Goal: Task Accomplishment & Management: Manage account settings

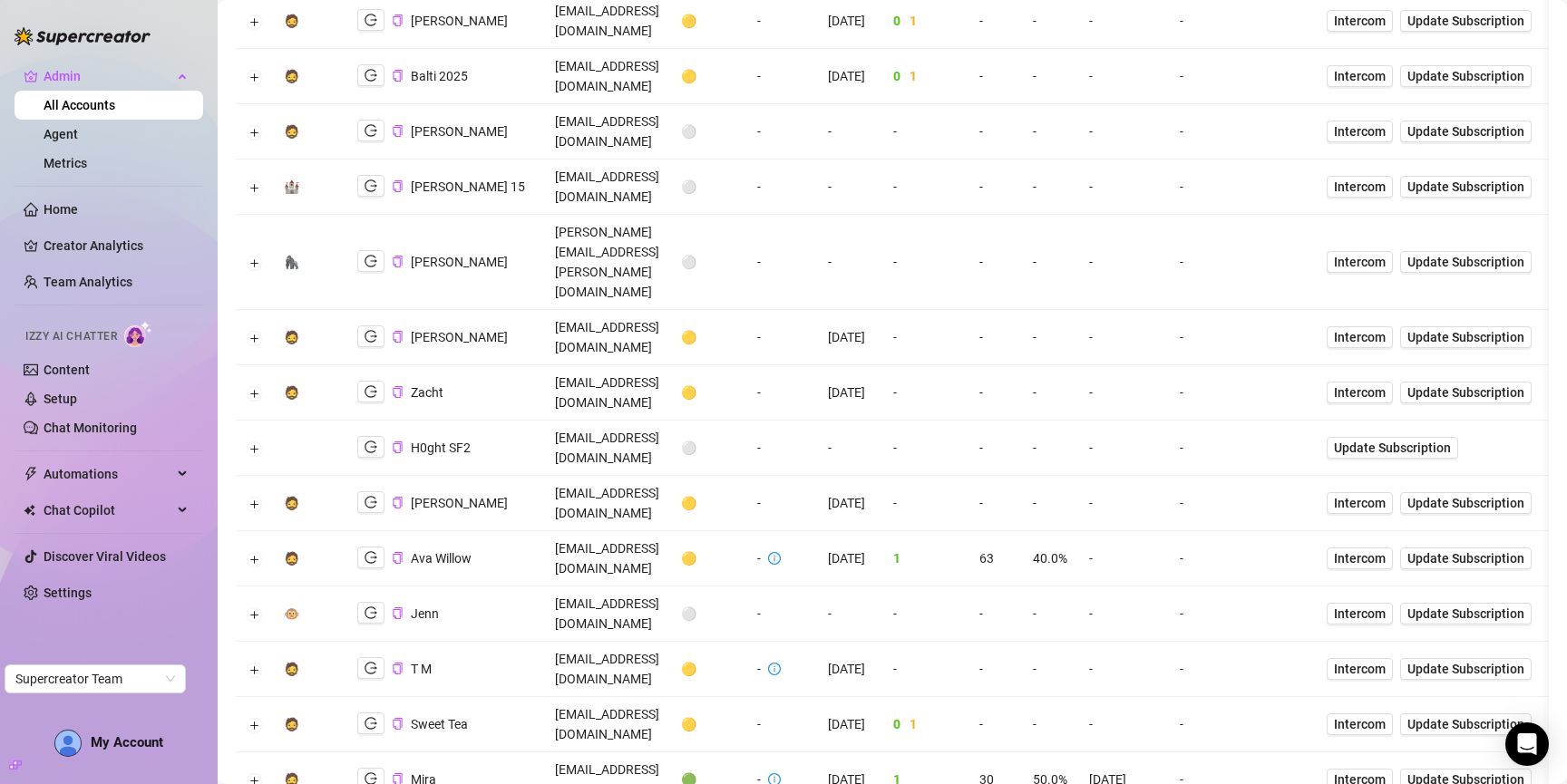
scroll to position [357, 0]
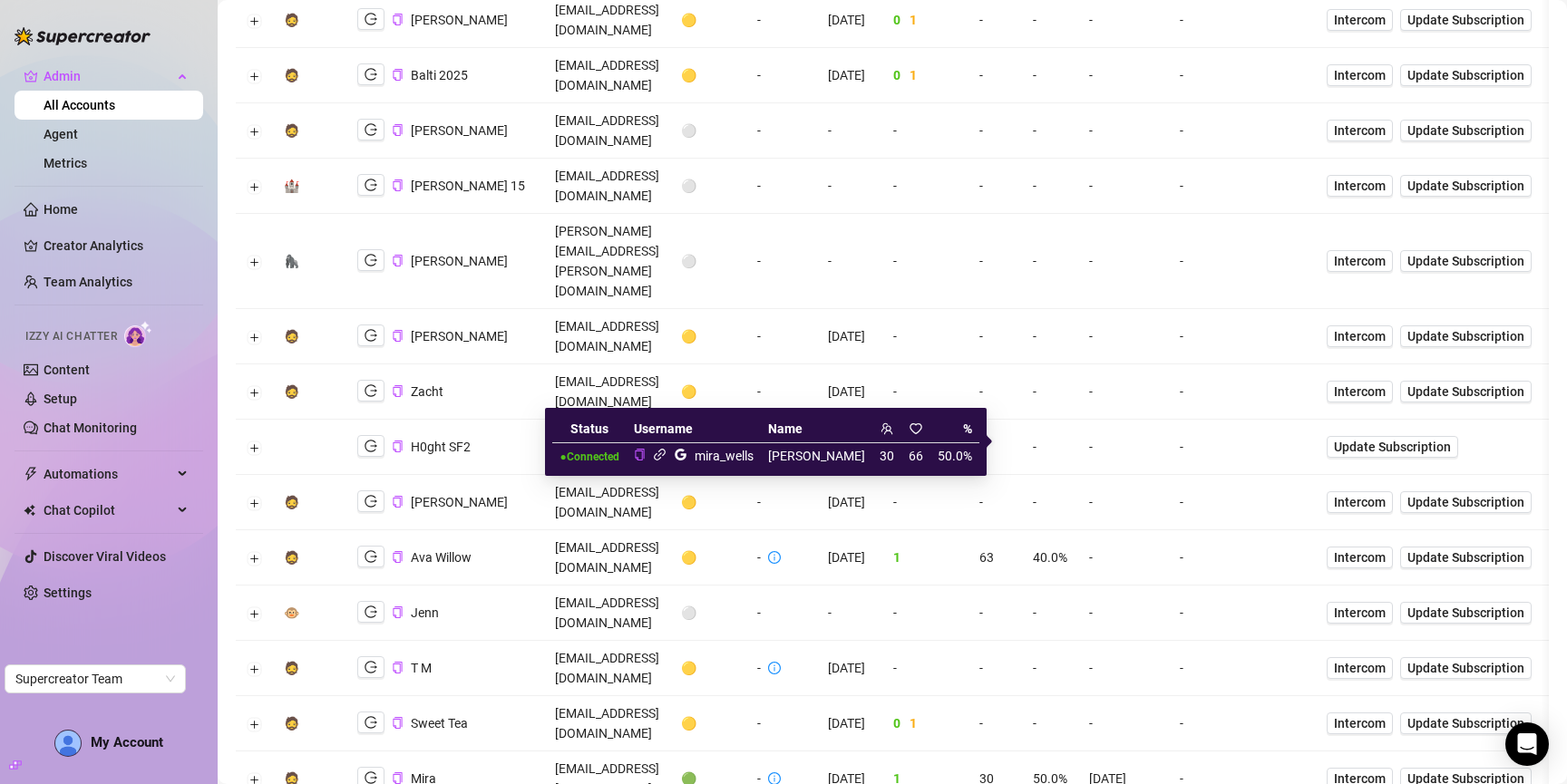
click at [667, 455] on icon "link" at bounding box center [660, 454] width 14 height 14
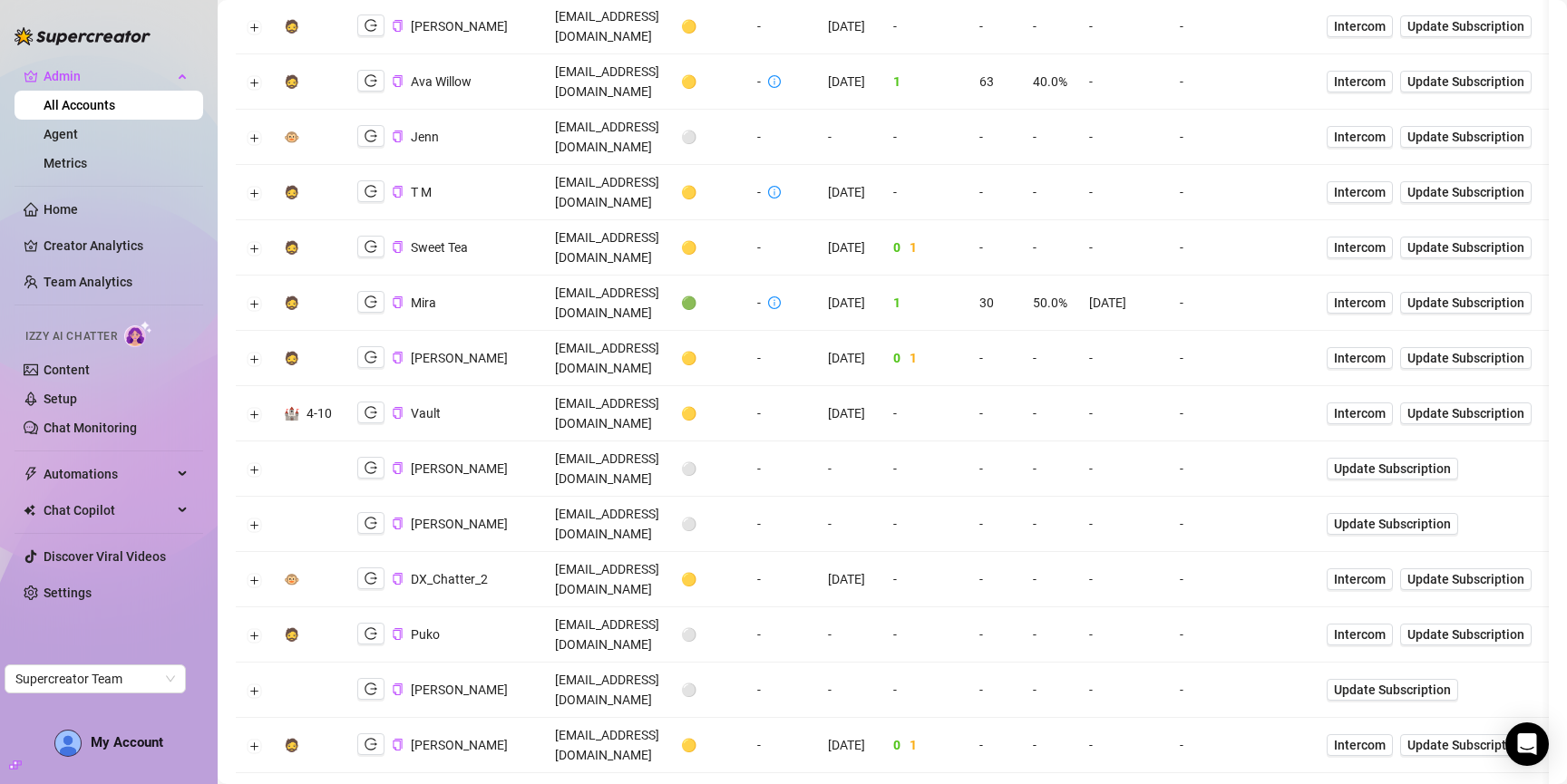
scroll to position [0, 0]
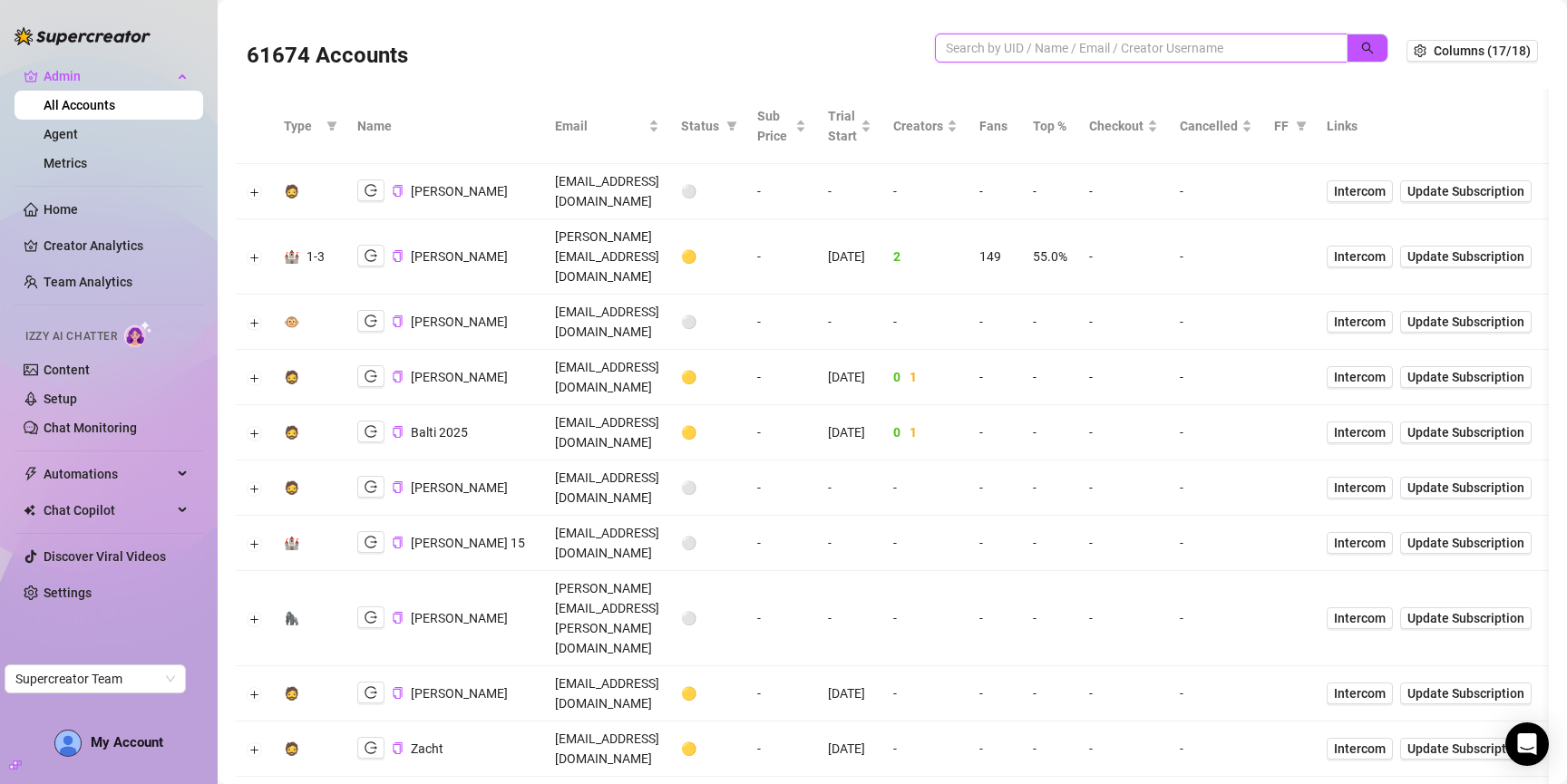
click at [1186, 50] on input "search" at bounding box center [1134, 48] width 377 height 20
type input "fesh"
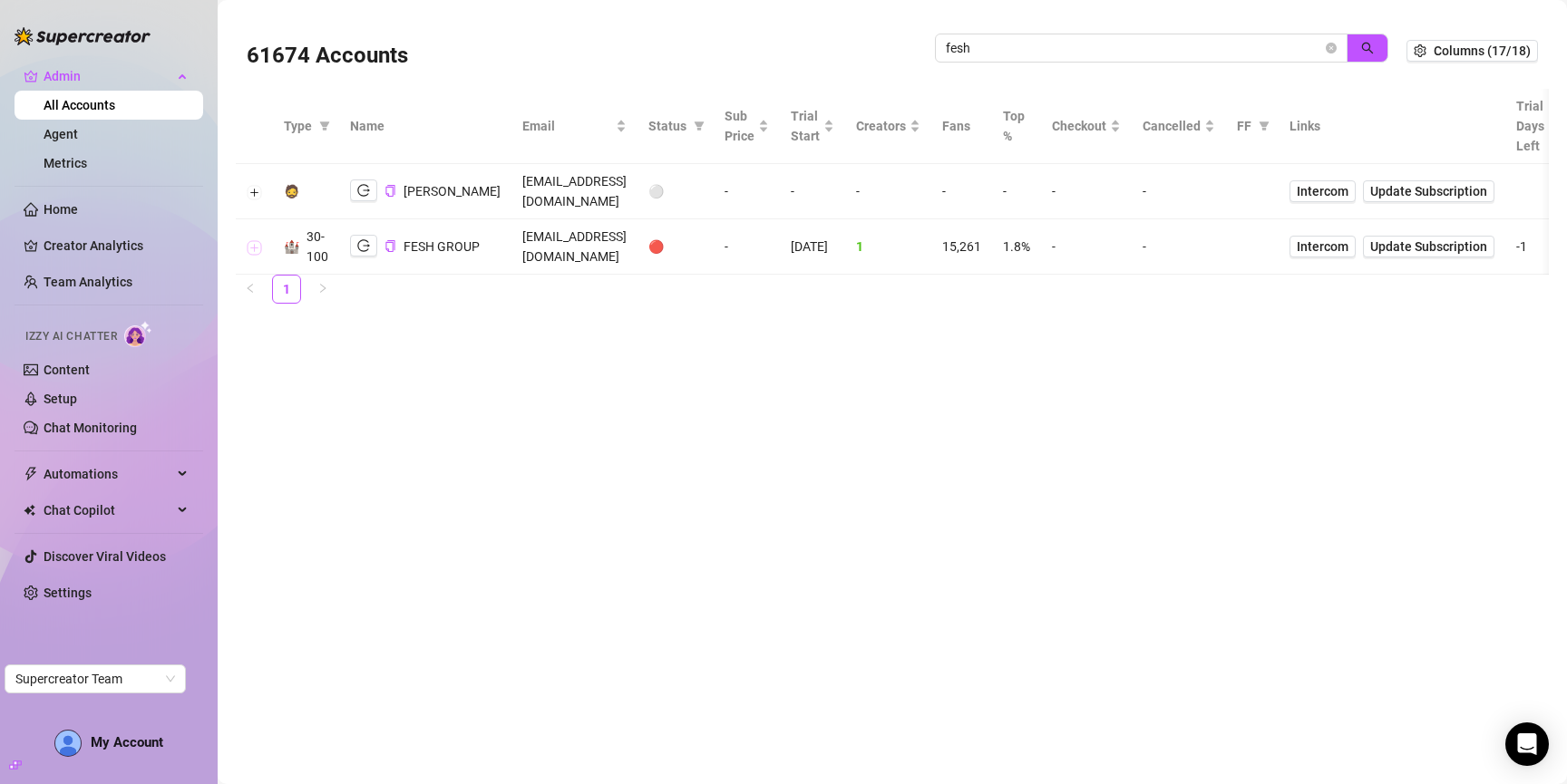
click at [254, 240] on button "Expand row" at bounding box center [254, 247] width 15 height 15
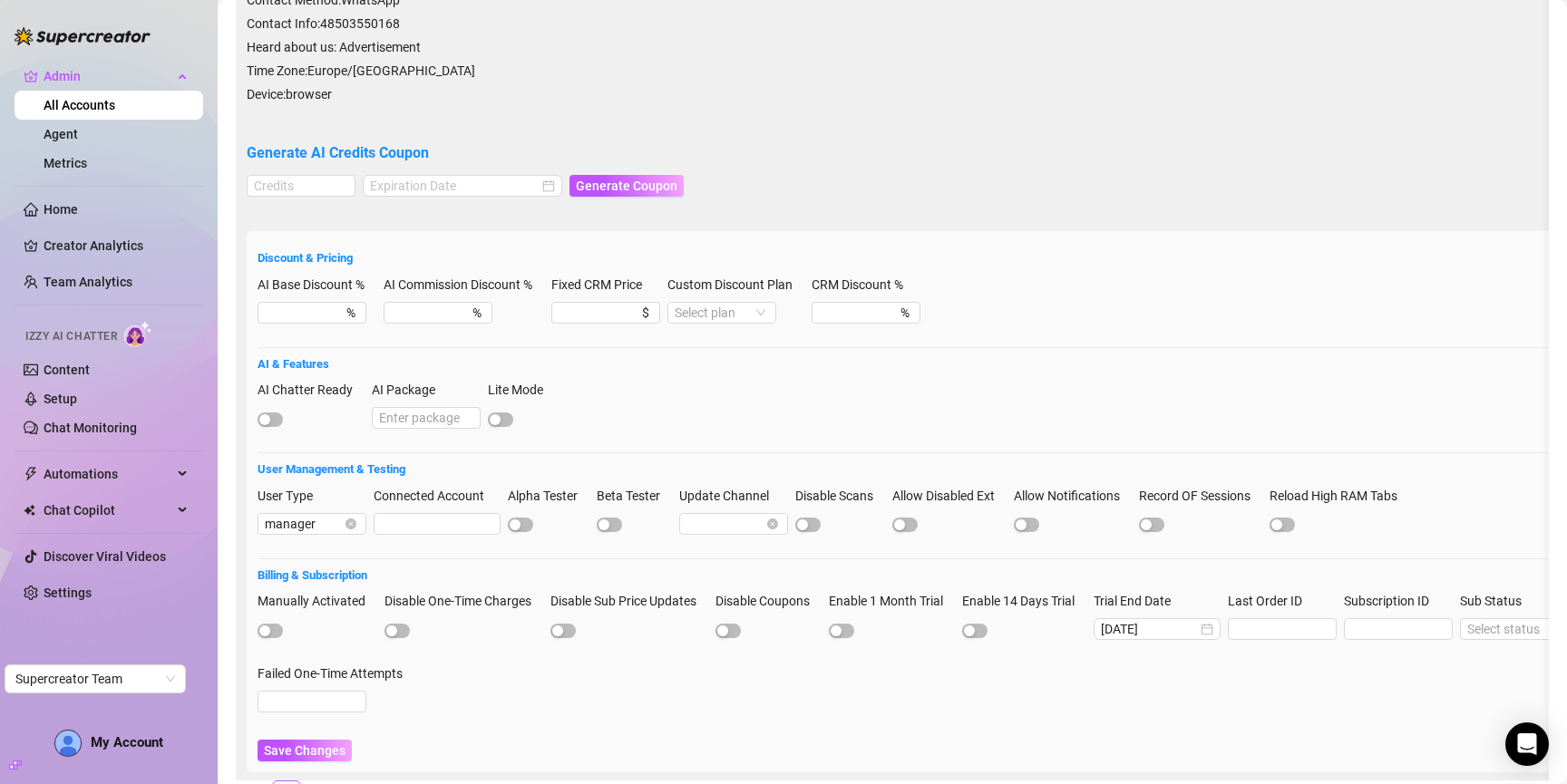
scroll to position [496, 0]
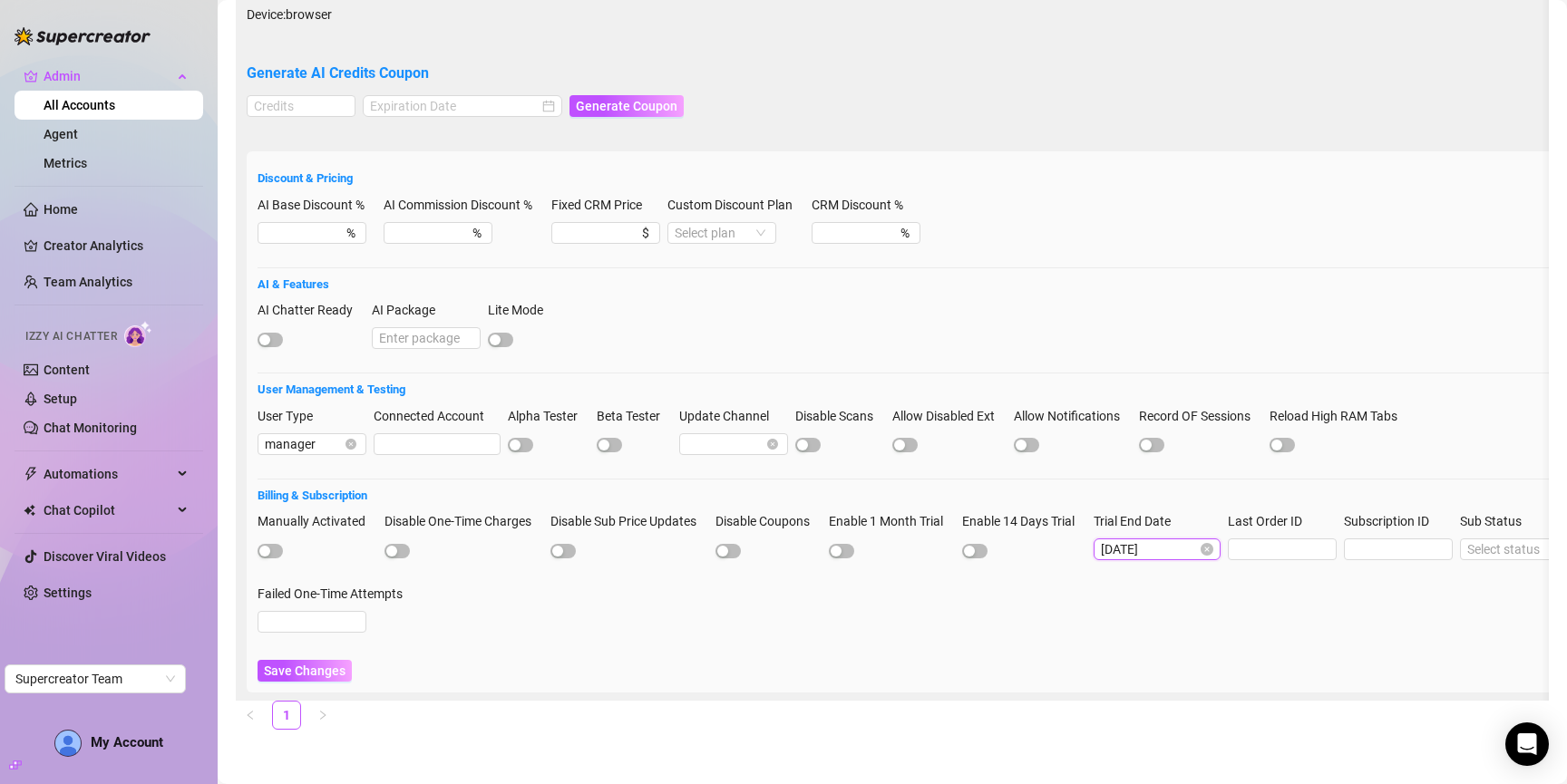
click at [1185, 547] on input "2025-08-14" at bounding box center [1149, 549] width 96 height 20
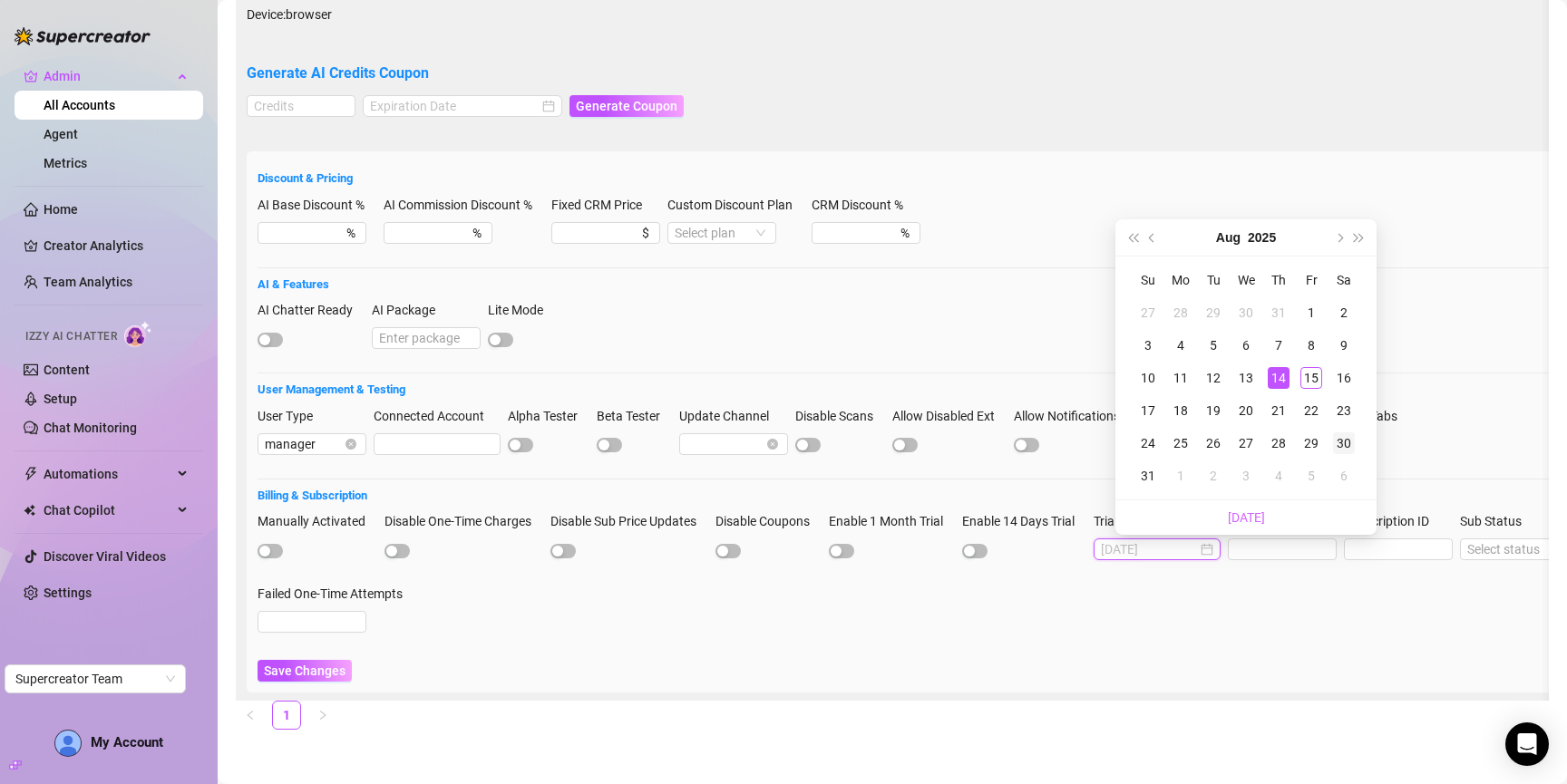
type input "2025-08-30"
click at [1338, 439] on div "30" at bounding box center [1345, 443] width 22 height 22
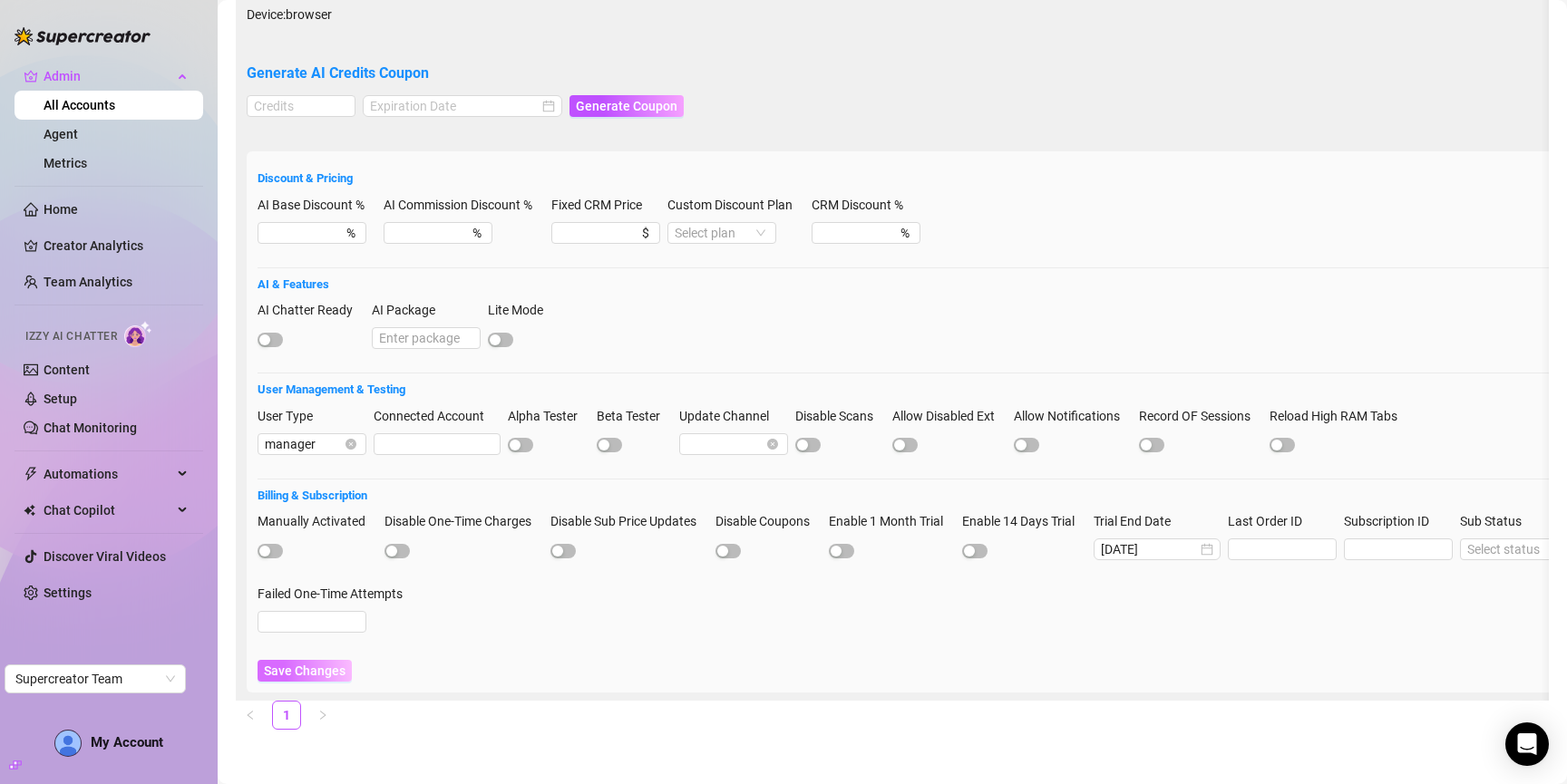
click at [293, 674] on span "Save Changes" at bounding box center [305, 670] width 82 height 15
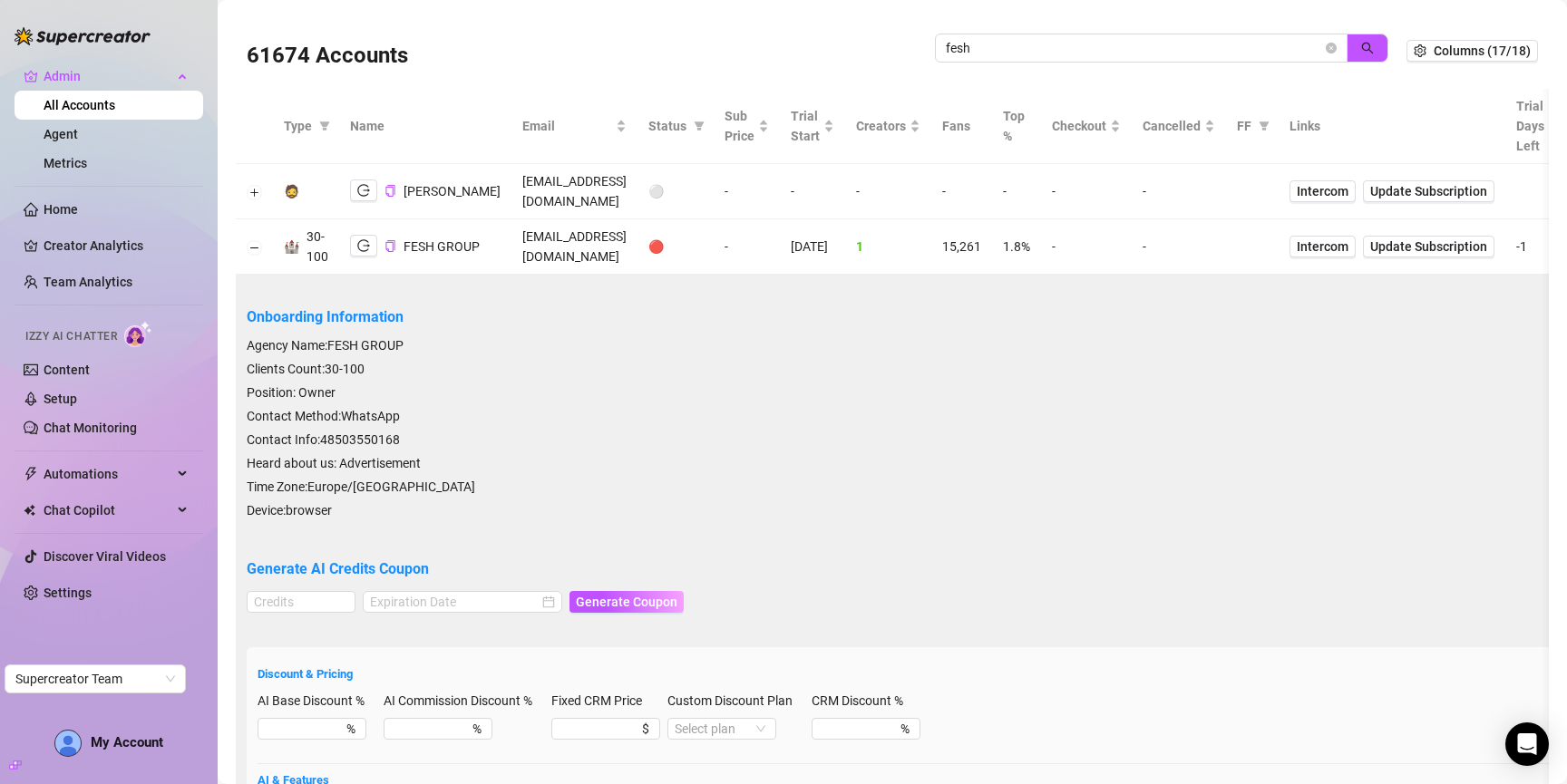
click at [514, 249] on td "info@feshgroup.com" at bounding box center [574, 247] width 126 height 56
copy td "feshgroup"
click at [1336, 56] on span at bounding box center [1331, 48] width 11 height 20
click at [1335, 50] on icon "close-circle" at bounding box center [1331, 48] width 11 height 11
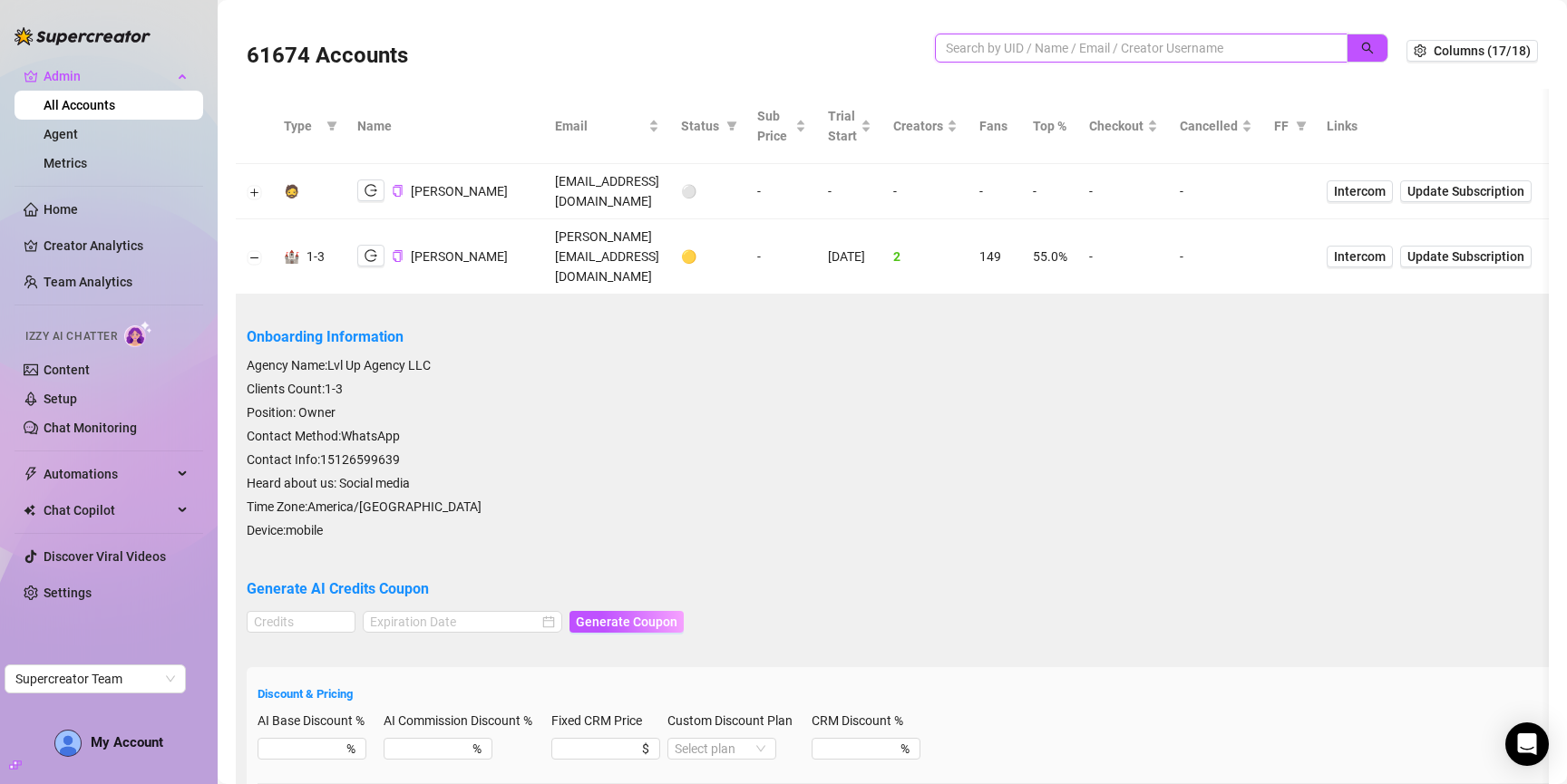
click at [1114, 44] on input "search" at bounding box center [1134, 48] width 377 height 20
paste input "feshgroup"
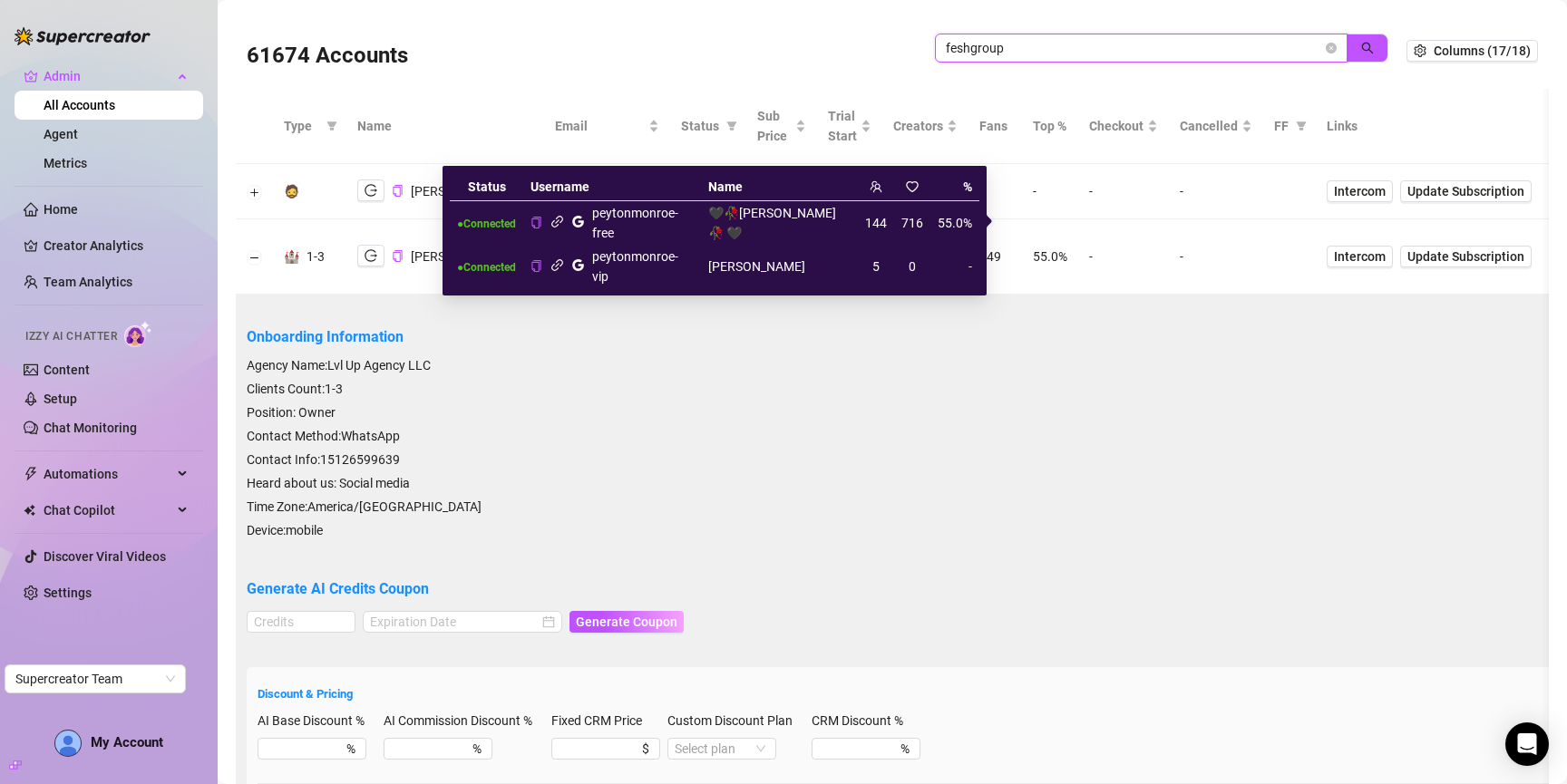
type input "feshgroup"
click at [559, 226] on icon "link" at bounding box center [557, 222] width 12 height 12
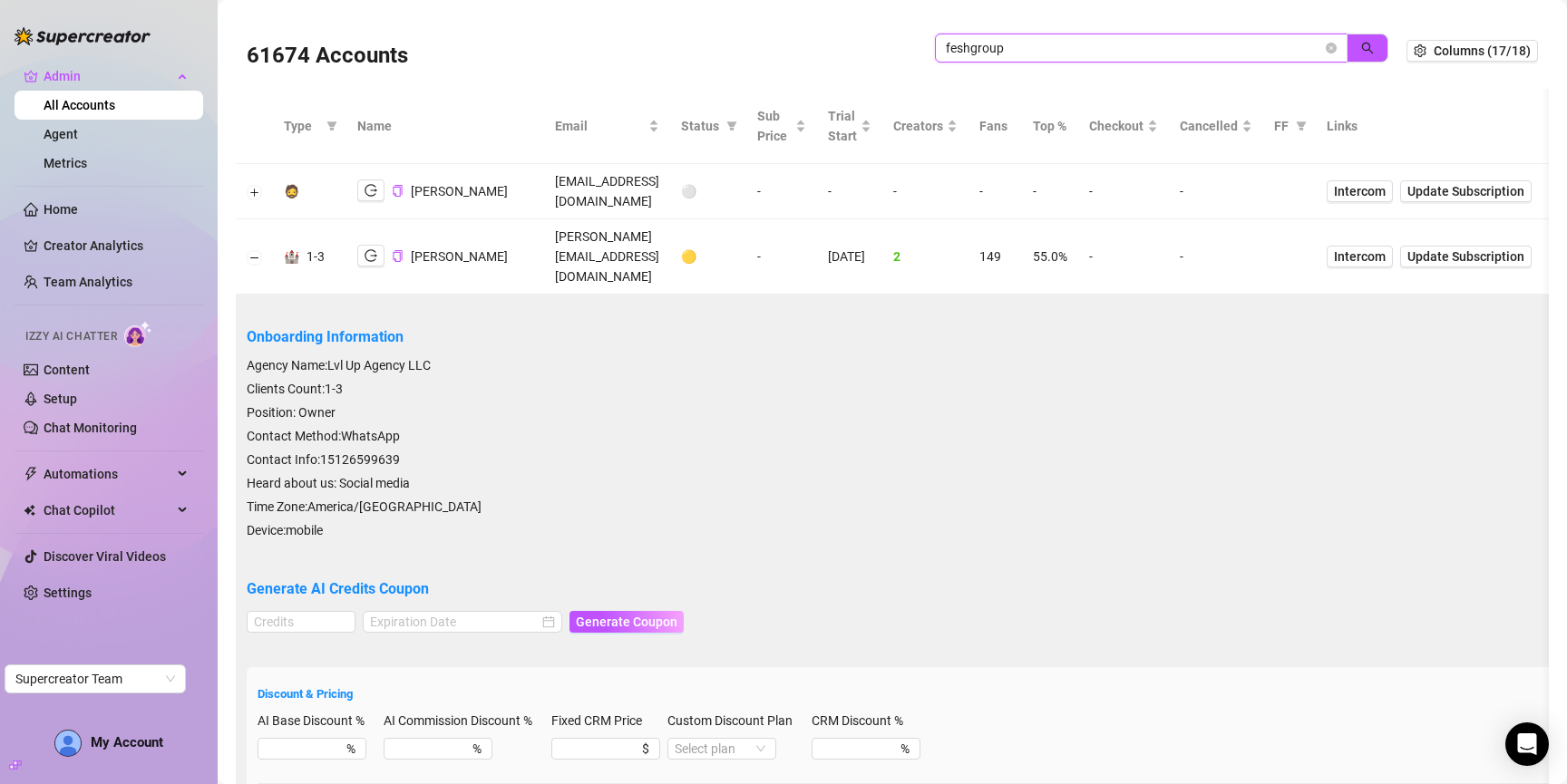
click at [1151, 56] on input "feshgroup" at bounding box center [1134, 48] width 377 height 20
click at [1371, 43] on icon "search" at bounding box center [1368, 48] width 13 height 13
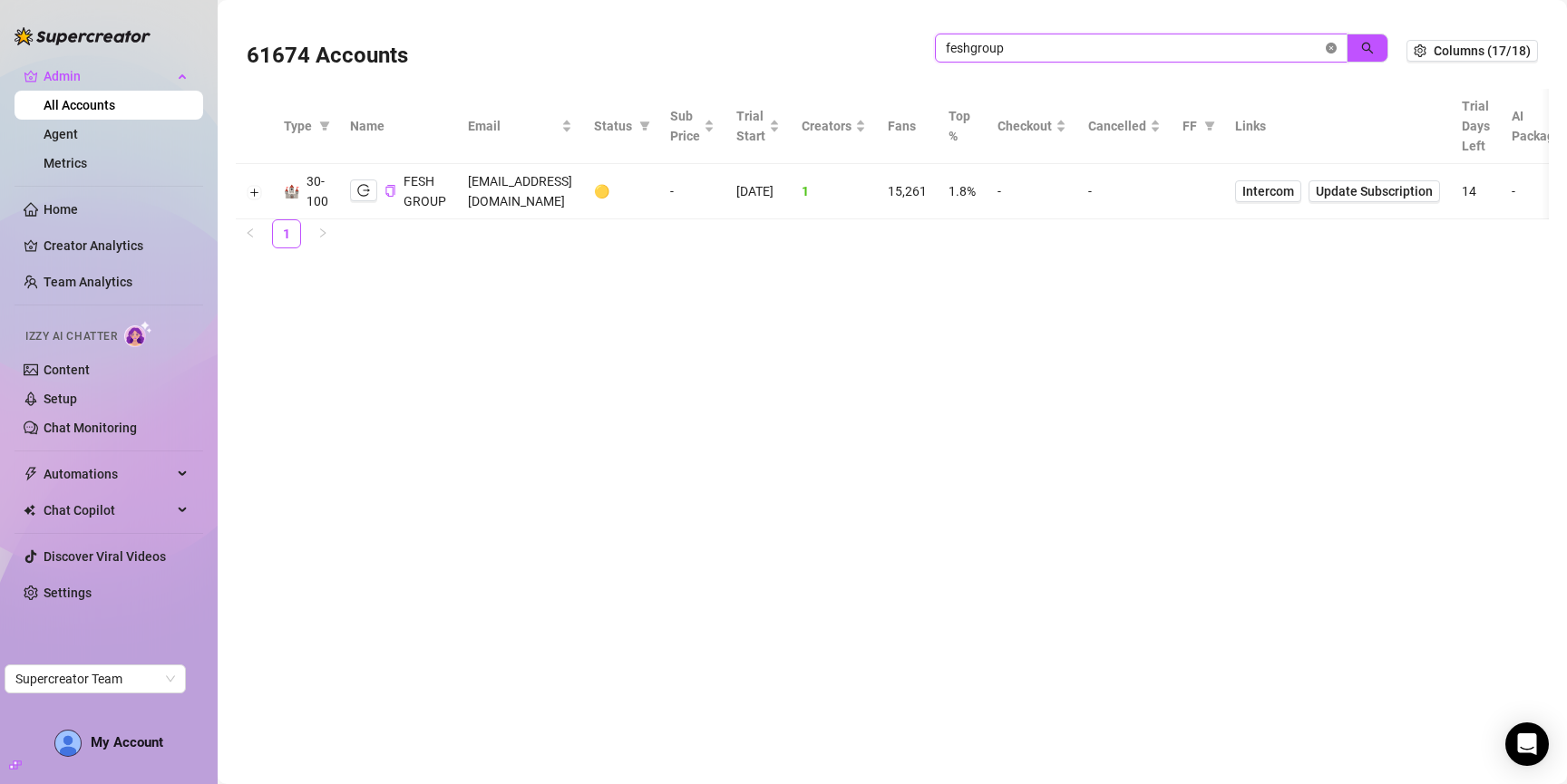
click at [1335, 46] on icon "close-circle" at bounding box center [1331, 48] width 11 height 11
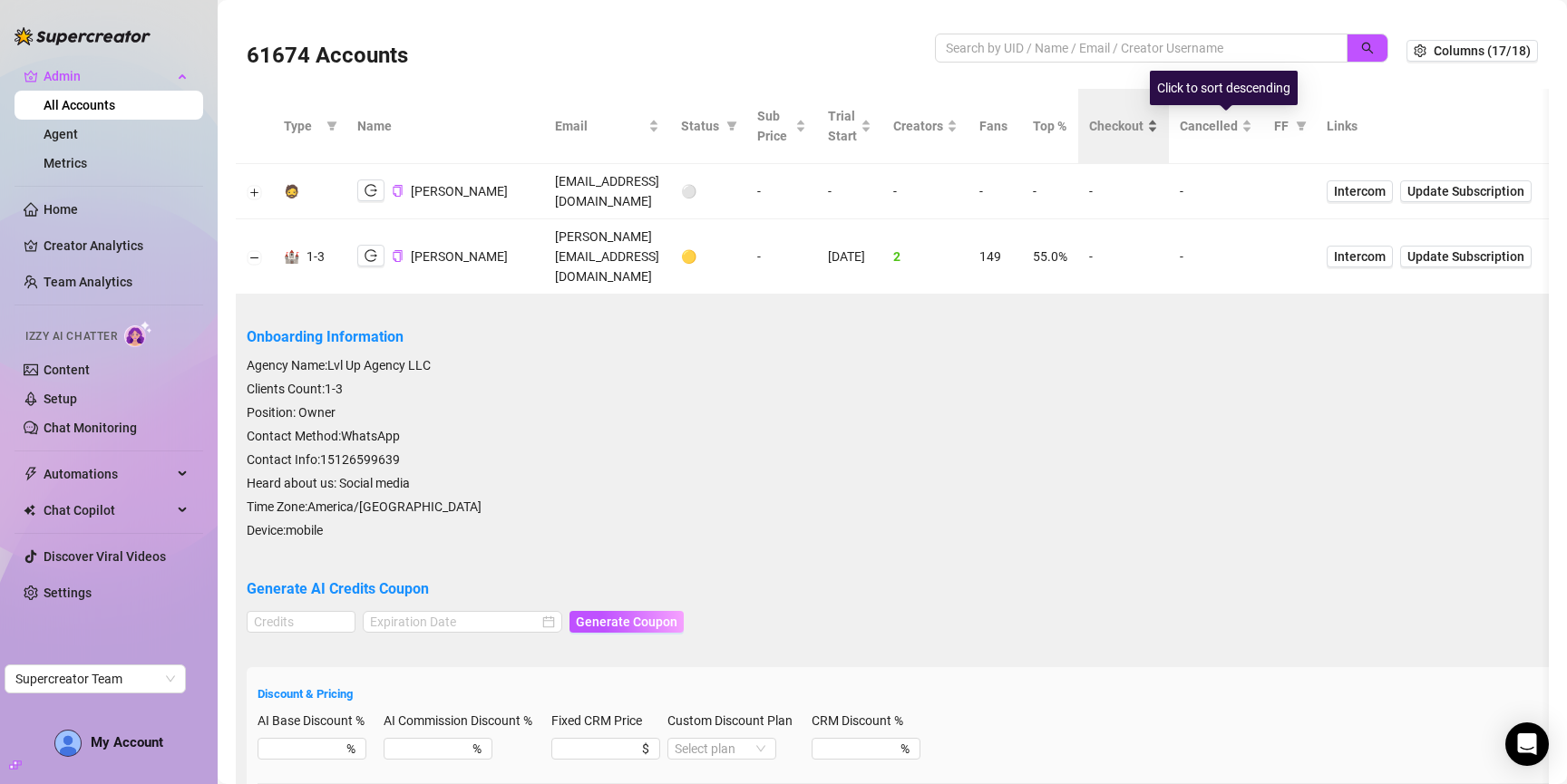
click at [1143, 125] on span "Checkout" at bounding box center [1116, 126] width 55 height 20
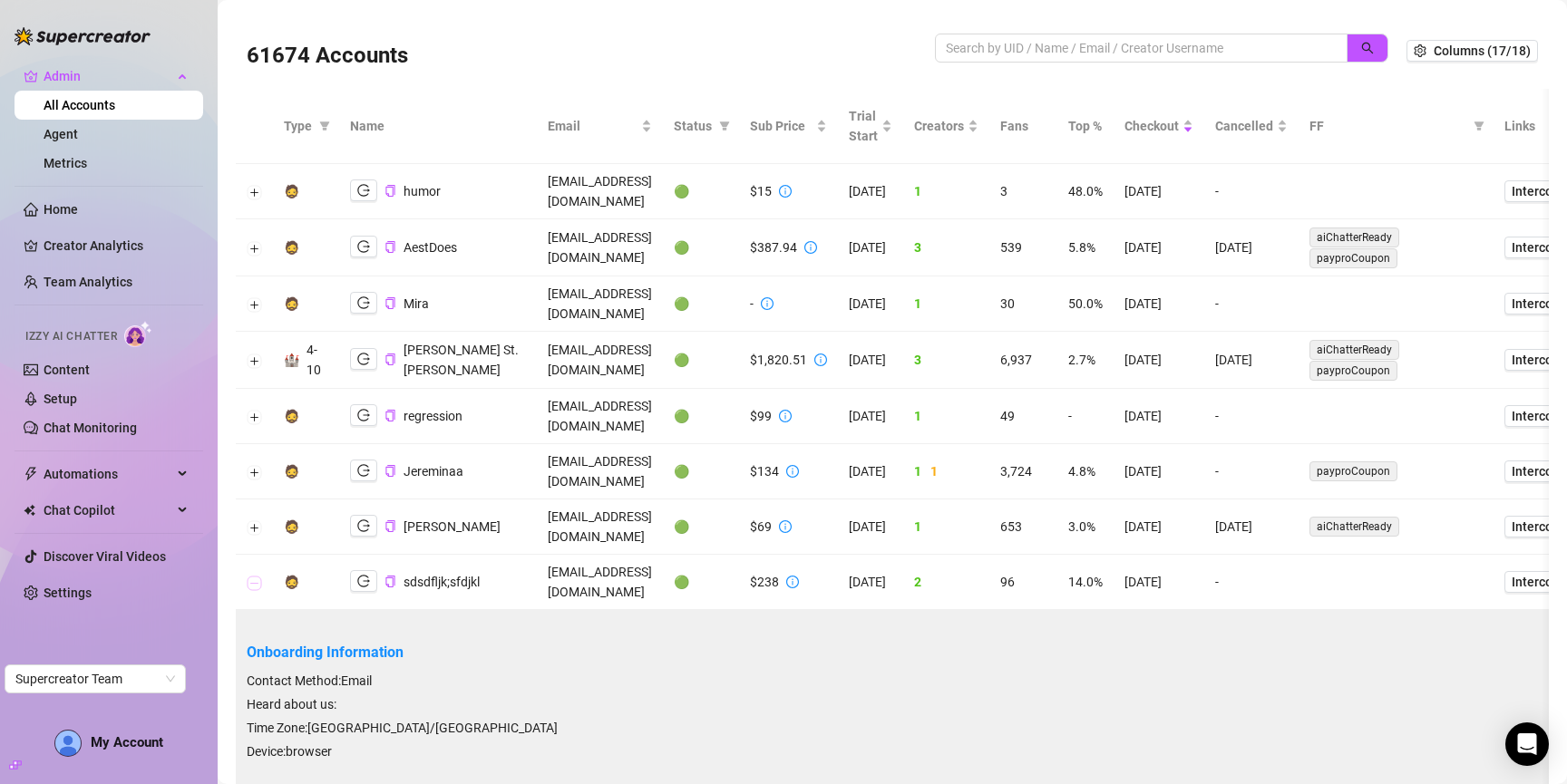
click at [250, 576] on button "Collapse row" at bounding box center [254, 583] width 15 height 15
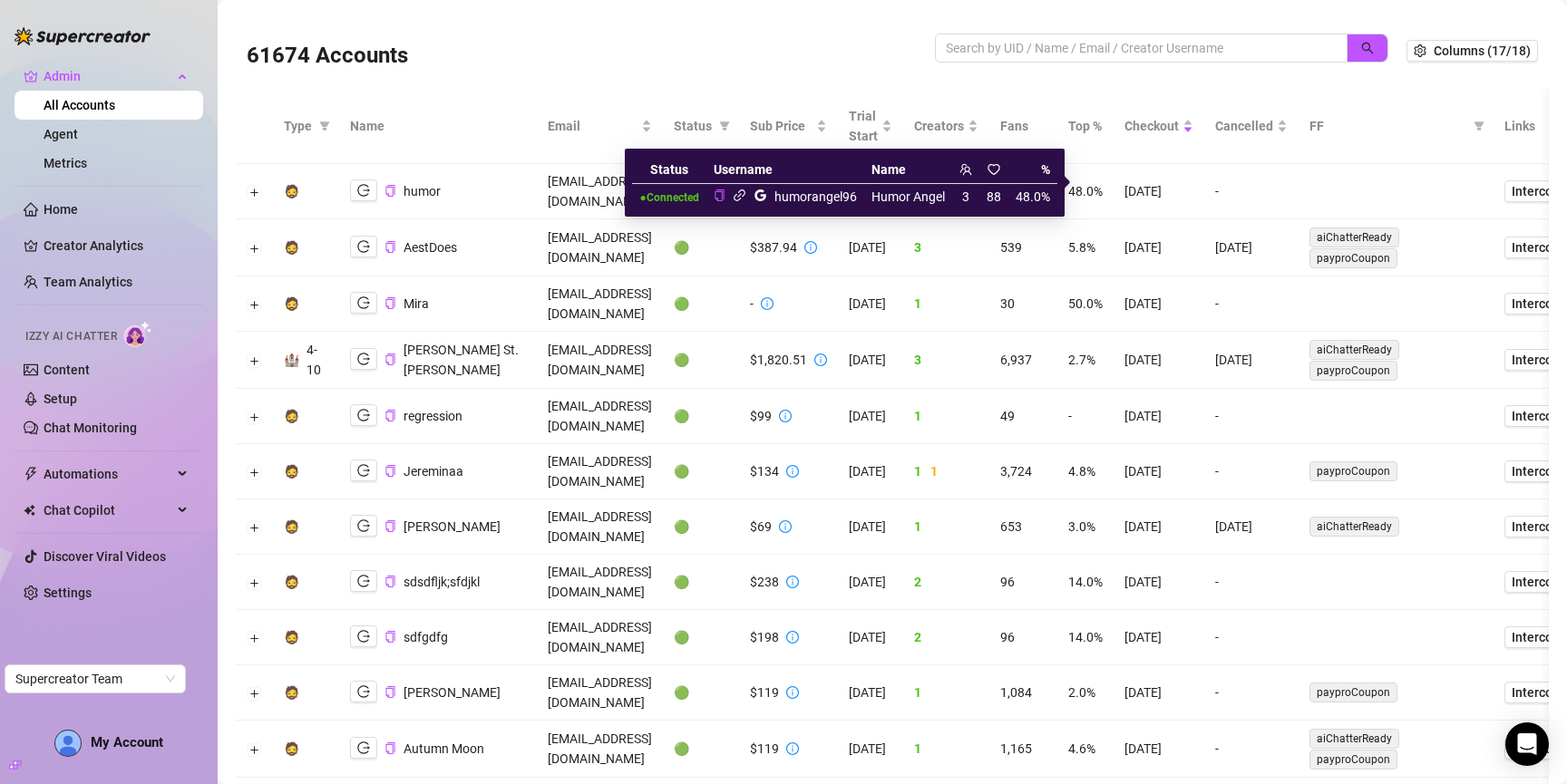
click at [741, 194] on icon "link" at bounding box center [740, 195] width 14 height 14
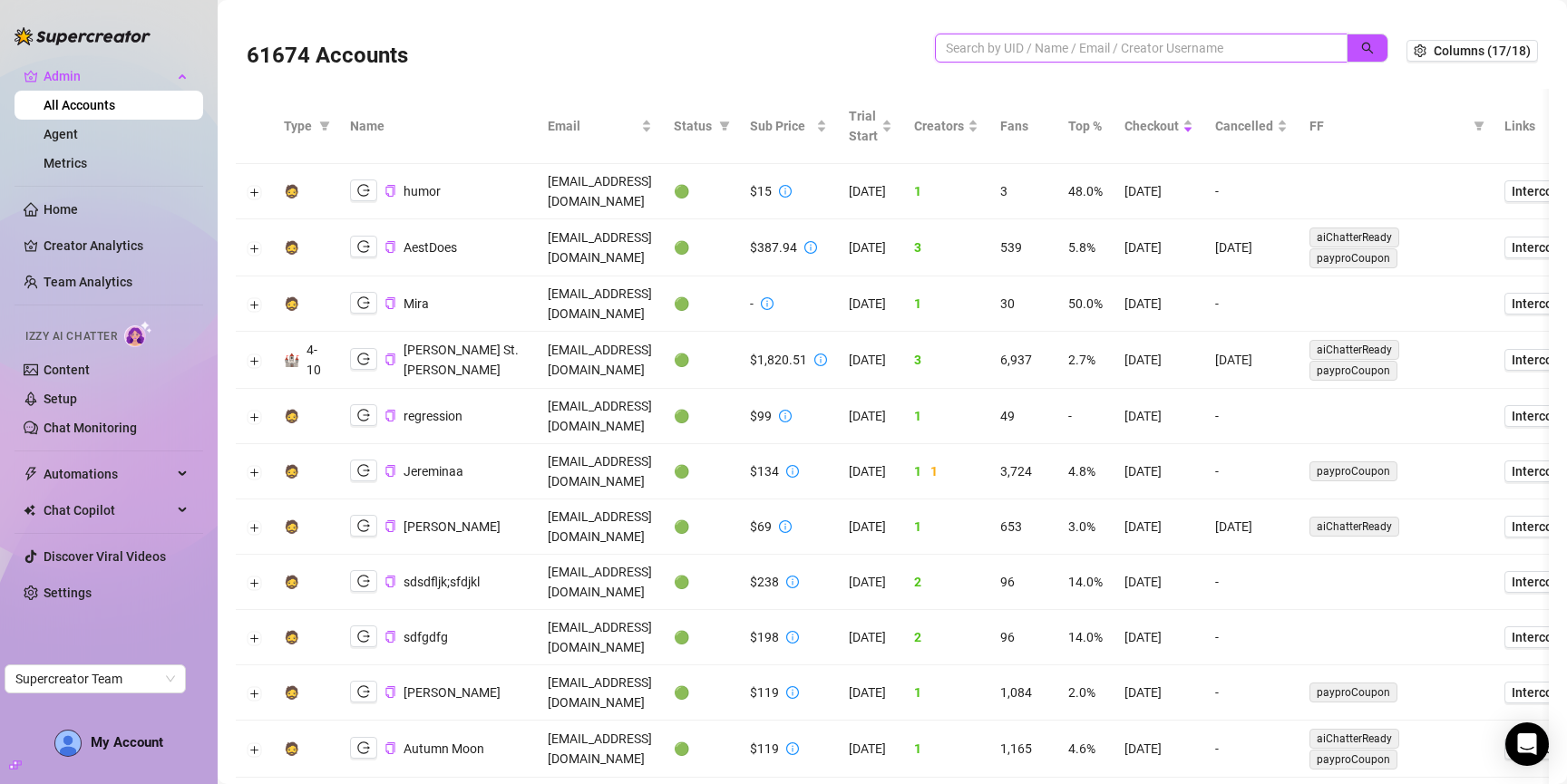
click at [1088, 47] on input "search" at bounding box center [1134, 48] width 377 height 20
paste input "c9Cav0QDM3fSr7gnCKbmJZx7sKT2"
click at [1367, 49] on icon "search" at bounding box center [1368, 48] width 13 height 13
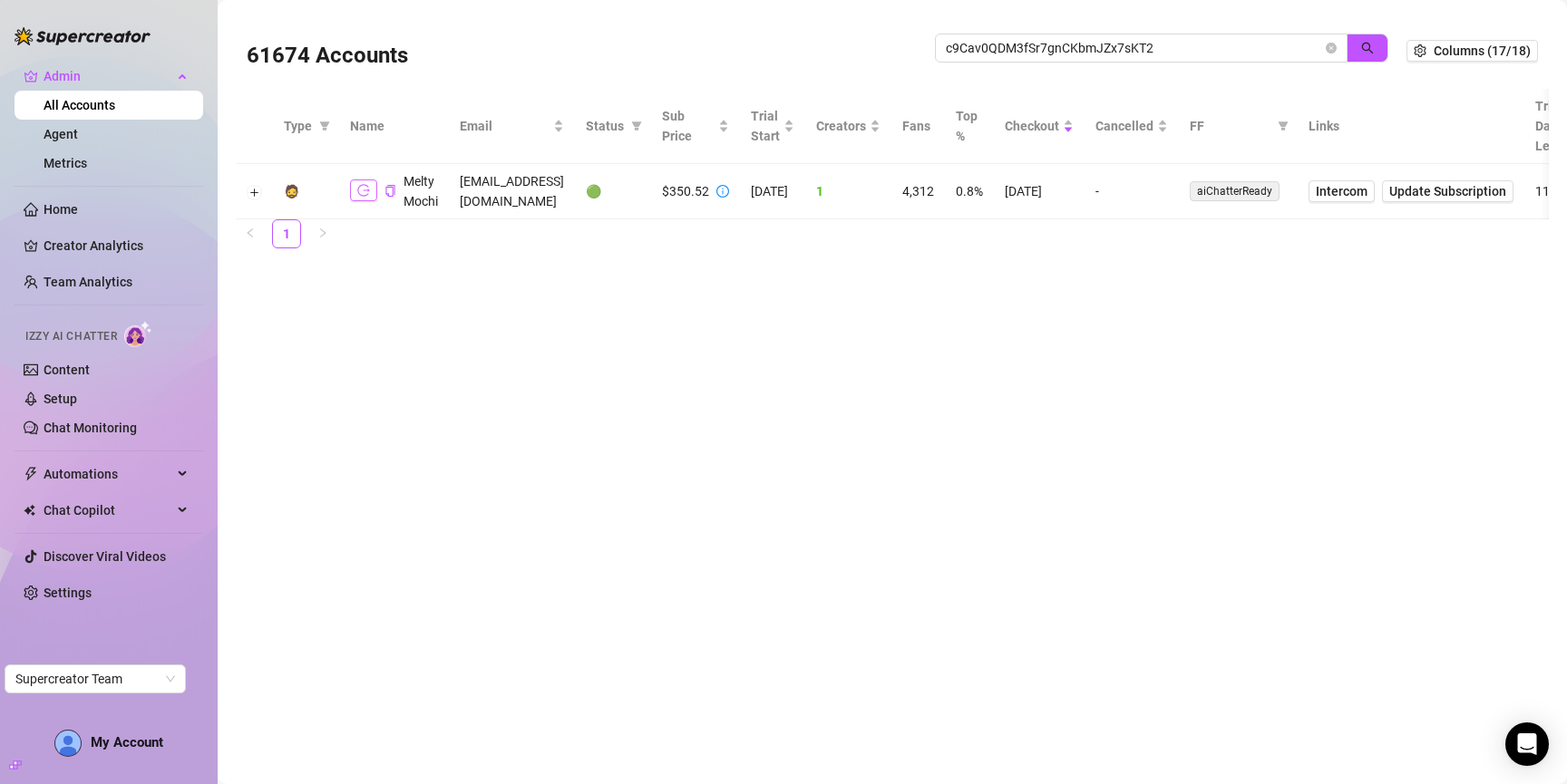
click at [363, 188] on icon "logout" at bounding box center [363, 190] width 13 height 13
click at [1221, 47] on input "c9Cav0QDM3fSr7gnCKbmJZx7sKT2" at bounding box center [1134, 48] width 377 height 20
paste input "mesellingstuff666@gmail.com"
click at [1366, 53] on icon "search" at bounding box center [1368, 48] width 13 height 13
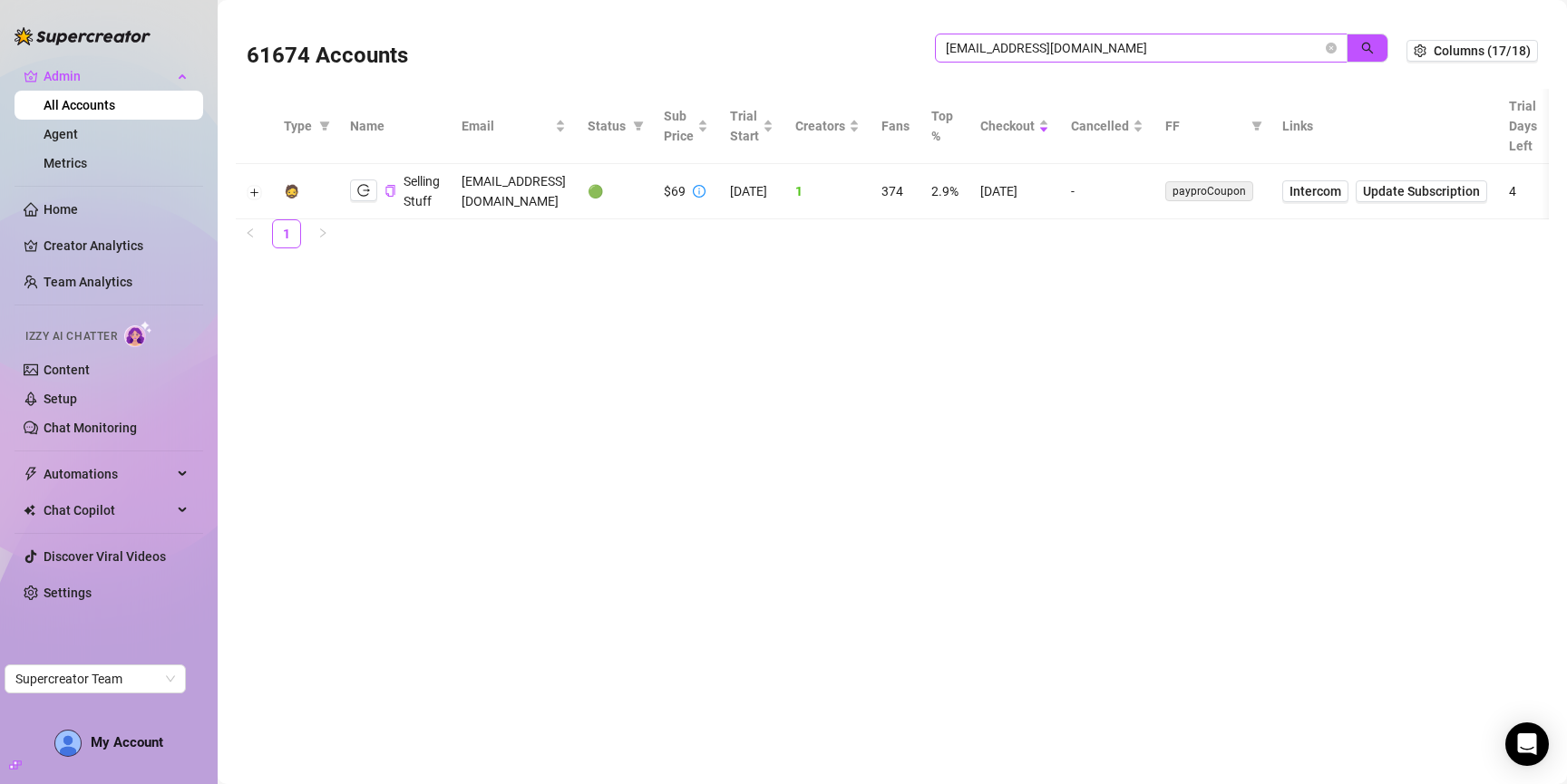
click at [1193, 35] on span "mesellingstuff666@gmail.com" at bounding box center [1141, 48] width 413 height 29
click at [1193, 42] on input "mesellingstuff666@gmail.com" at bounding box center [1134, 48] width 377 height 20
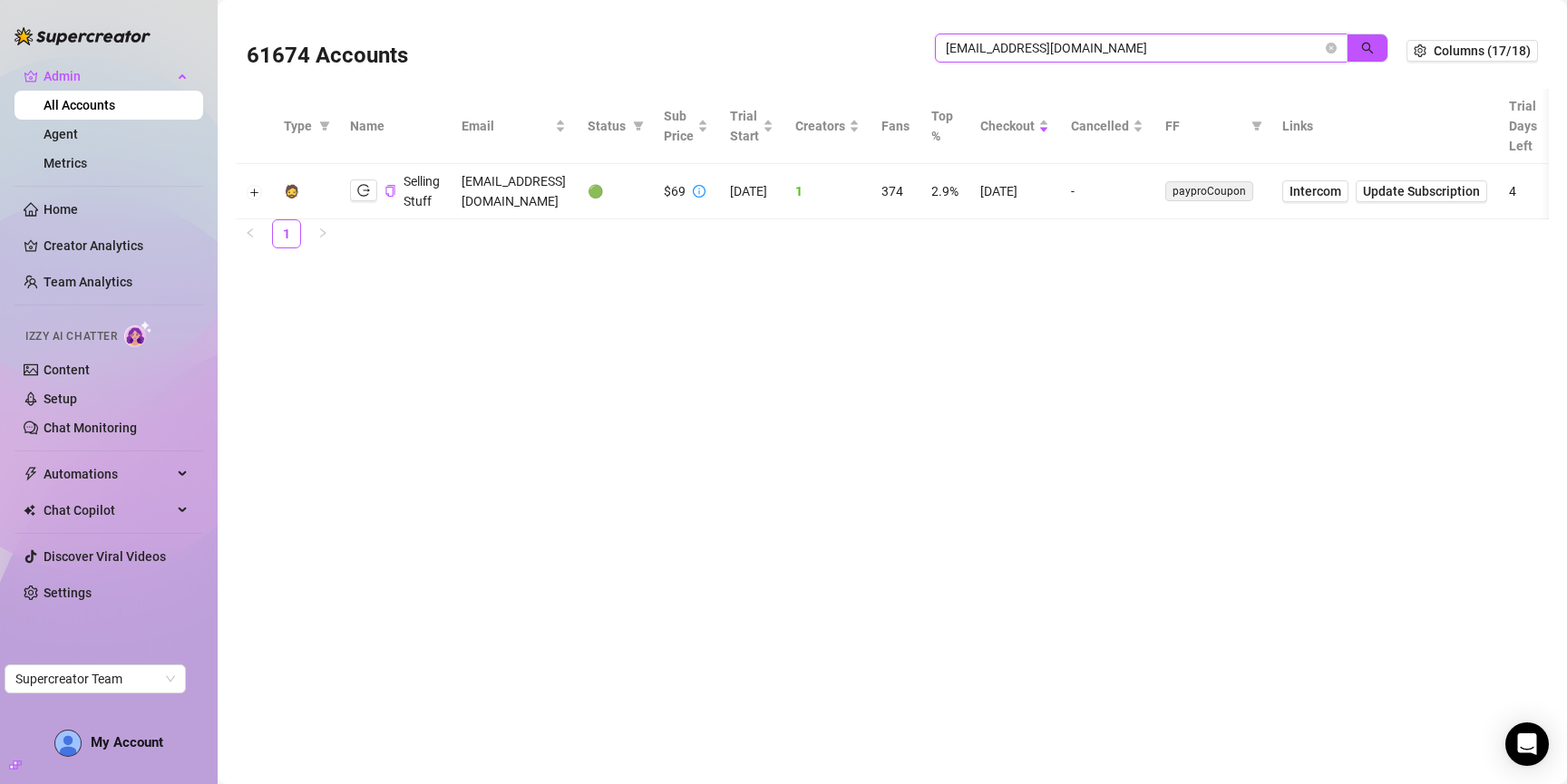
click at [1193, 42] on input "mesellingstuff666@gmail.com" at bounding box center [1134, 48] width 377 height 20
paste input "yQuWZjwWdRUFSIHldpIGn7uh55v2"
click at [1369, 43] on icon "search" at bounding box center [1369, 49] width 12 height 12
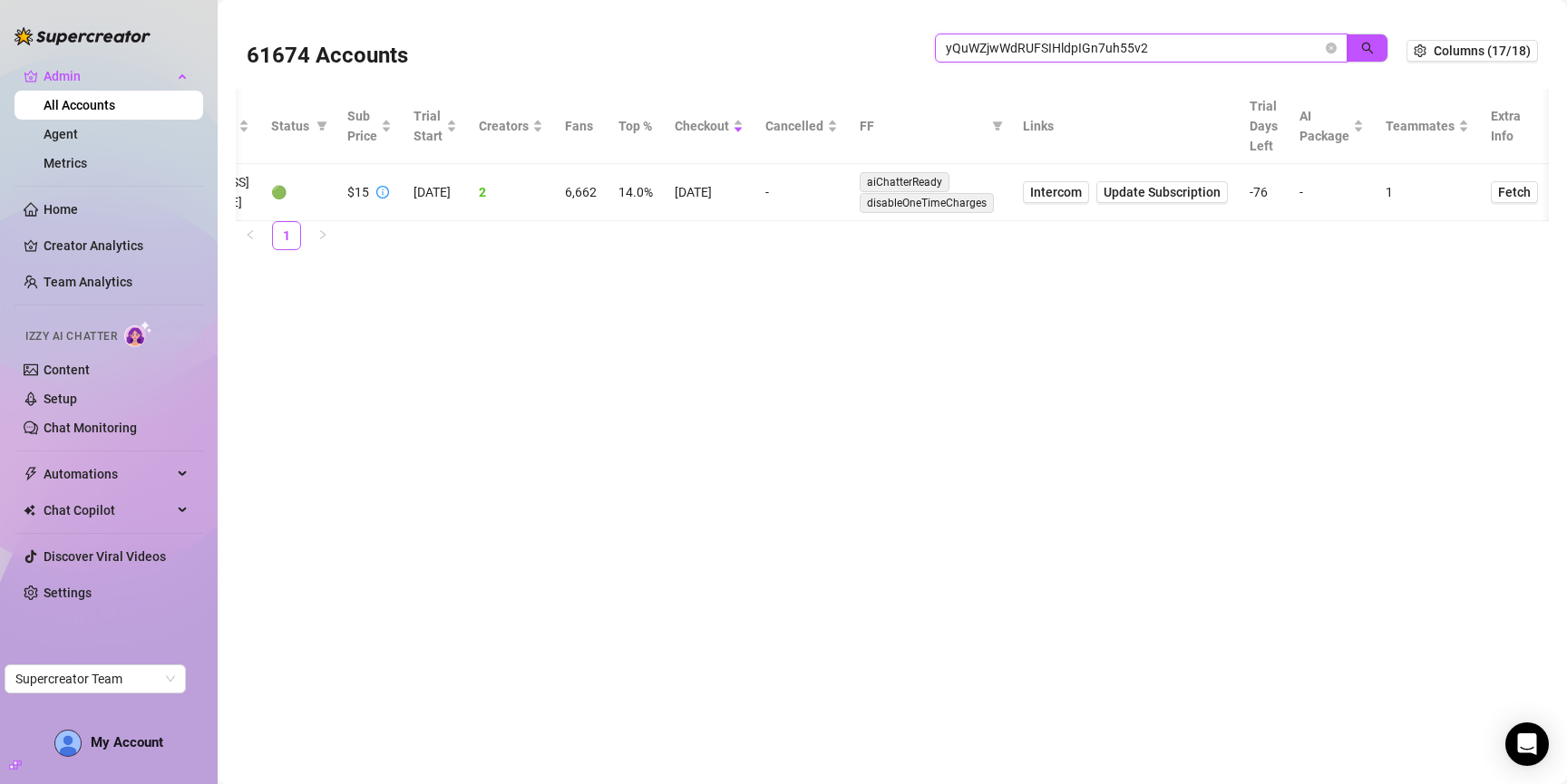
scroll to position [0, 378]
click at [1518, 194] on span "Fetch" at bounding box center [1514, 192] width 33 height 15
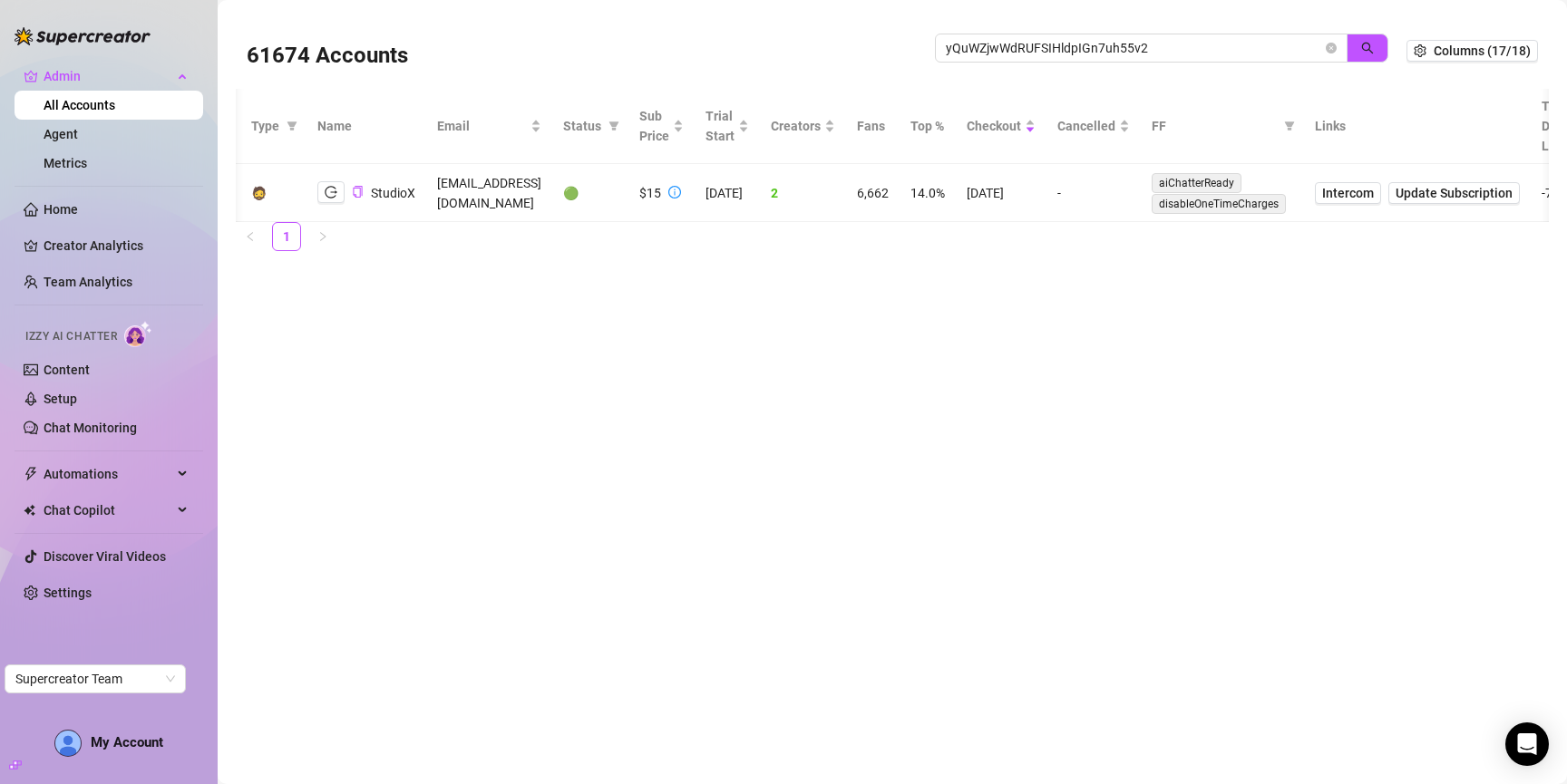
scroll to position [0, 0]
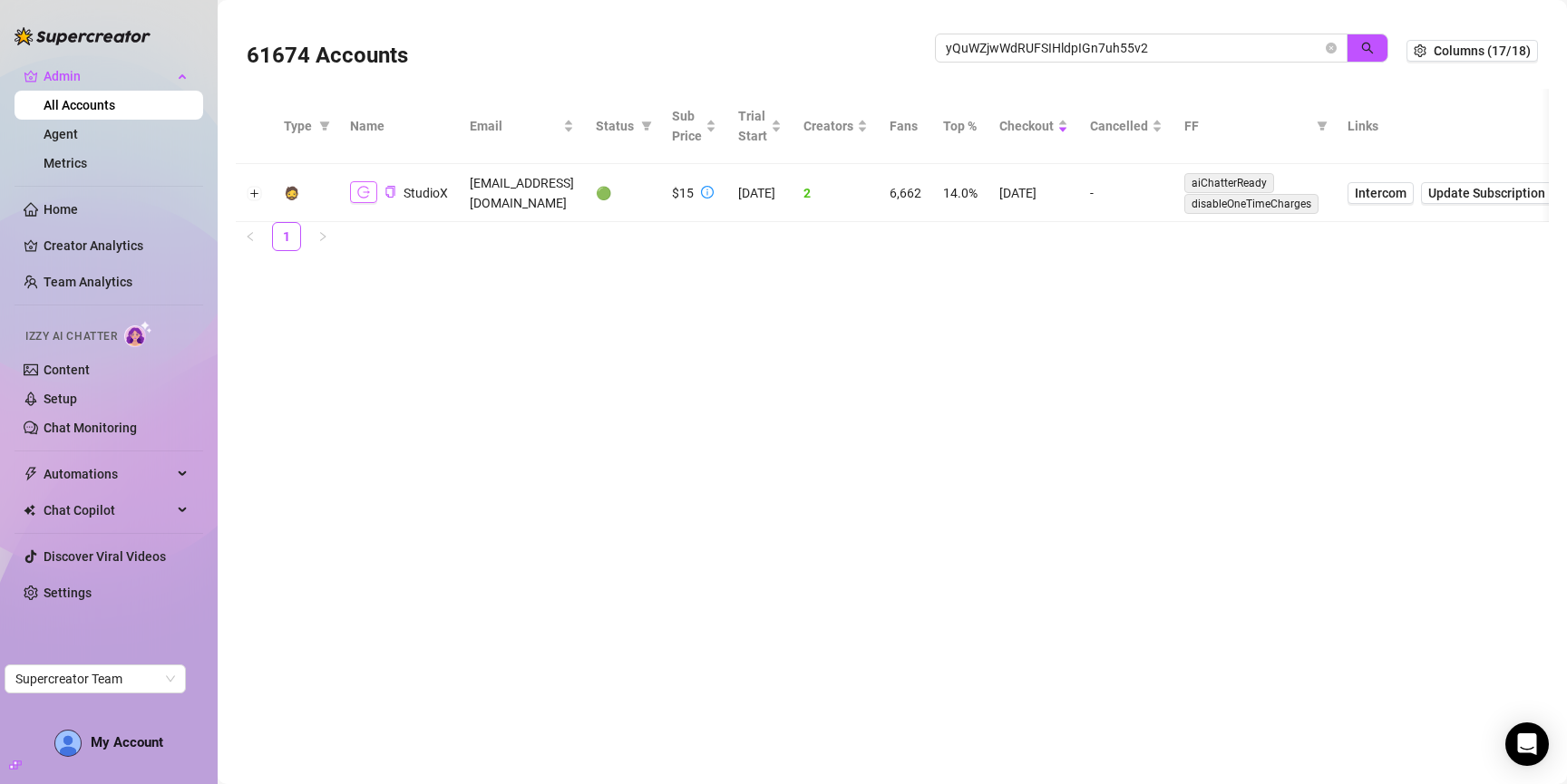
click at [365, 196] on icon "logout" at bounding box center [363, 192] width 13 height 13
click at [1201, 49] on input "yQuWZjwWdRUFSIHldpIGn7uh55v2" at bounding box center [1134, 48] width 377 height 20
paste input "oigABqwGXEZEVl4CMtXLbMeV0yG3"
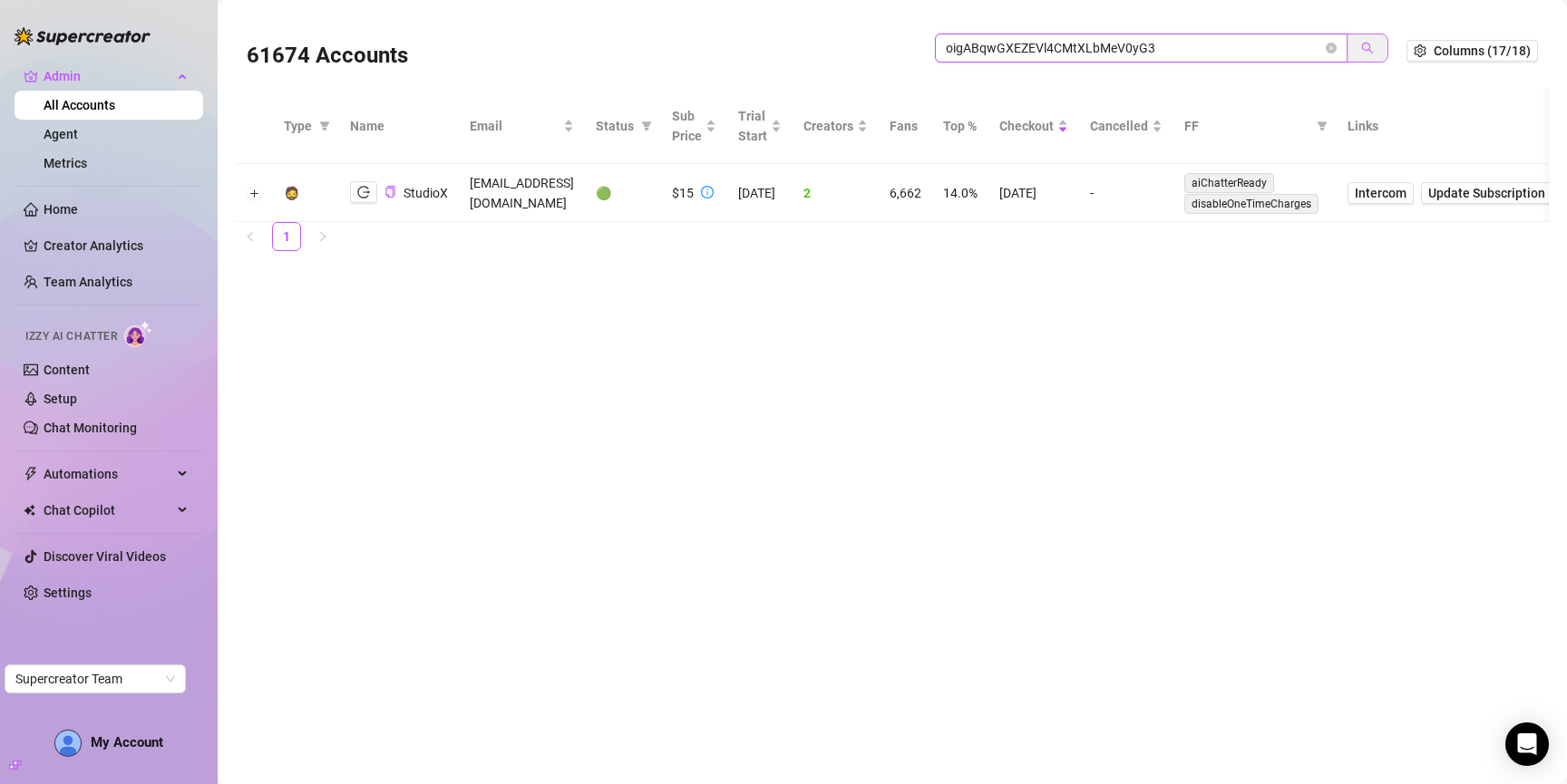
click at [1371, 44] on icon "search" at bounding box center [1369, 49] width 12 height 12
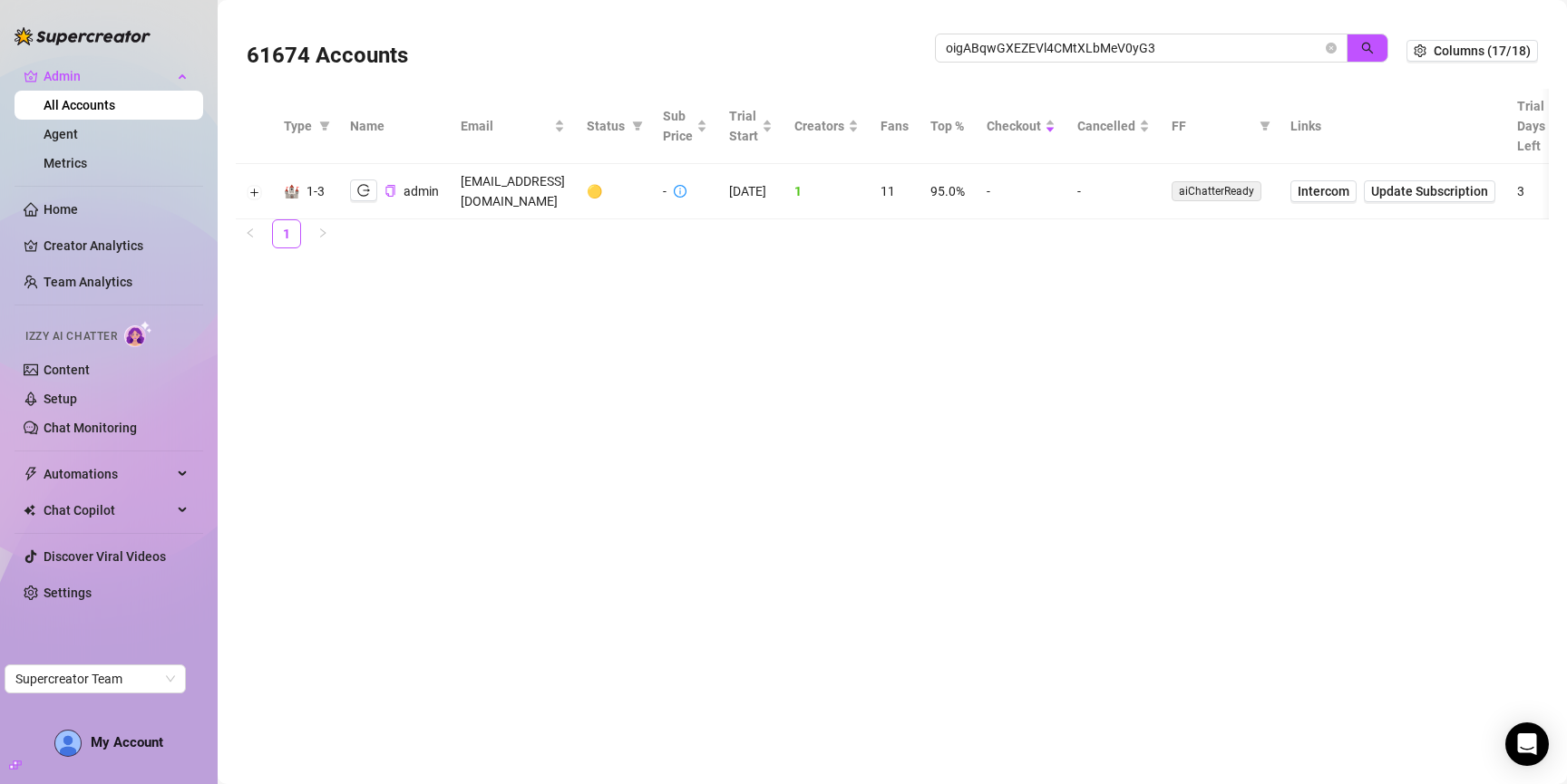
click at [1428, 5] on main "61674 Accounts oigABqwGXEZEVl4CMtXLbMeV0yG3 Columns (17/18) Type Name Email Sta…" at bounding box center [892, 392] width 1350 height 784
click at [1214, 43] on input "oigABqwGXEZEVl4CMtXLbMeV0yG3" at bounding box center [1134, 48] width 377 height 20
paste input "aCNWBLYZcXftIbx6yp0Zl7j6eXh2"
click at [1358, 43] on button "button" at bounding box center [1368, 48] width 42 height 29
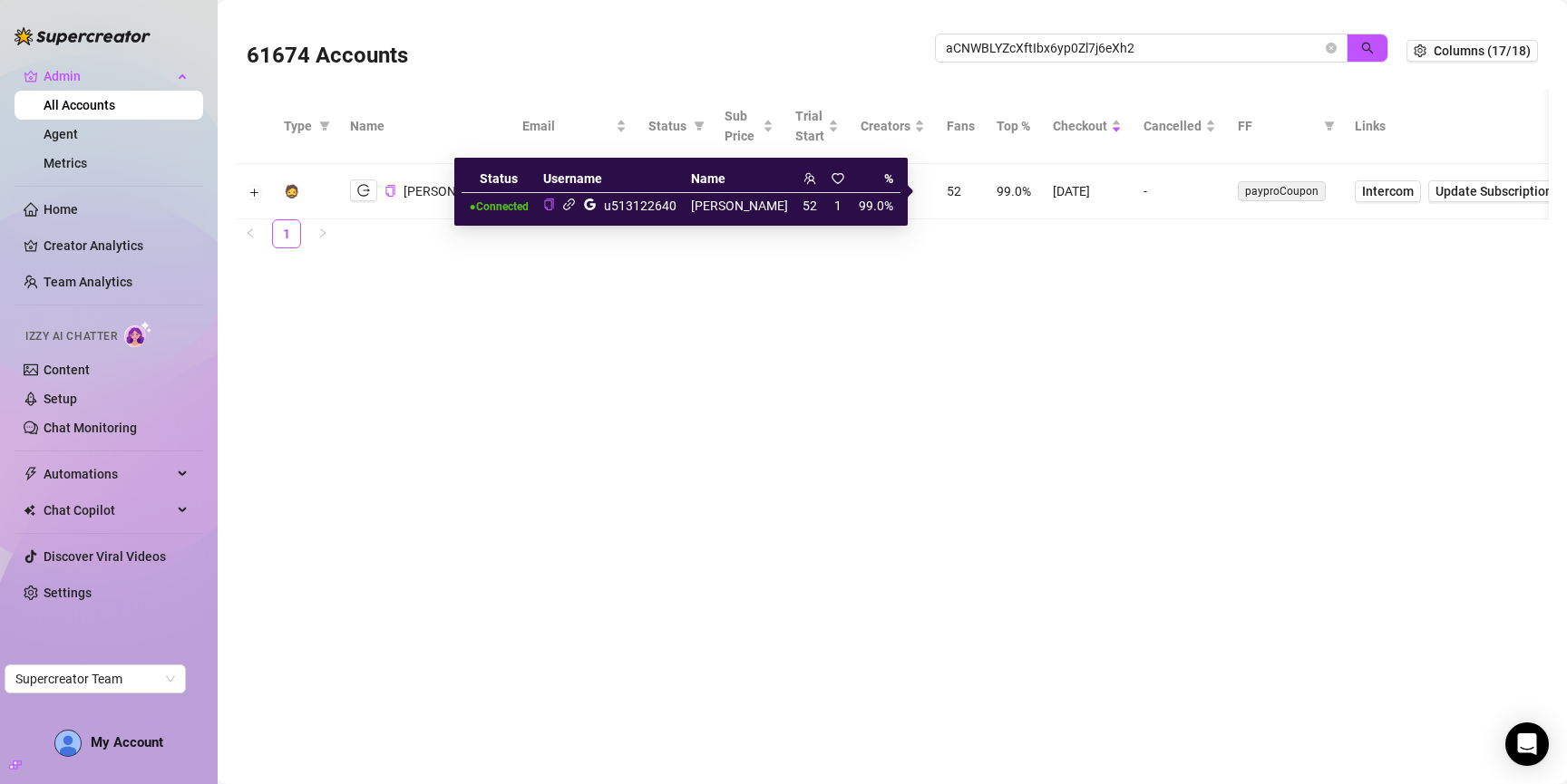
click at [576, 206] on icon "link" at bounding box center [569, 204] width 14 height 14
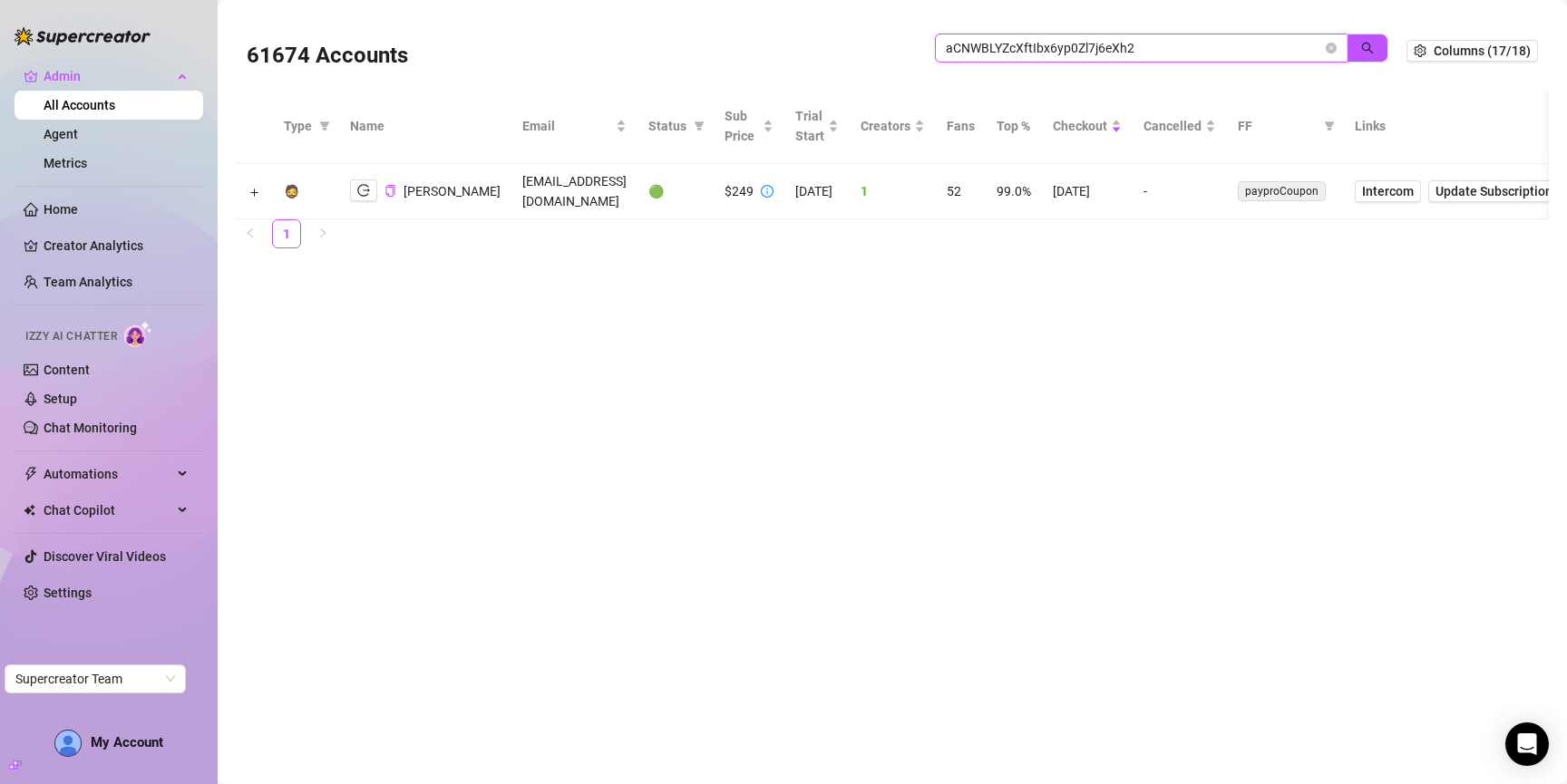
click at [1252, 43] on input "aCNWBLYZcXftIbx6yp0Zl7j6eXh2" at bounding box center [1134, 48] width 377 height 20
paste input "TwjC4VyXiNVl9AoyHRBbkaXucMz"
click at [1361, 55] on button "button" at bounding box center [1368, 48] width 42 height 29
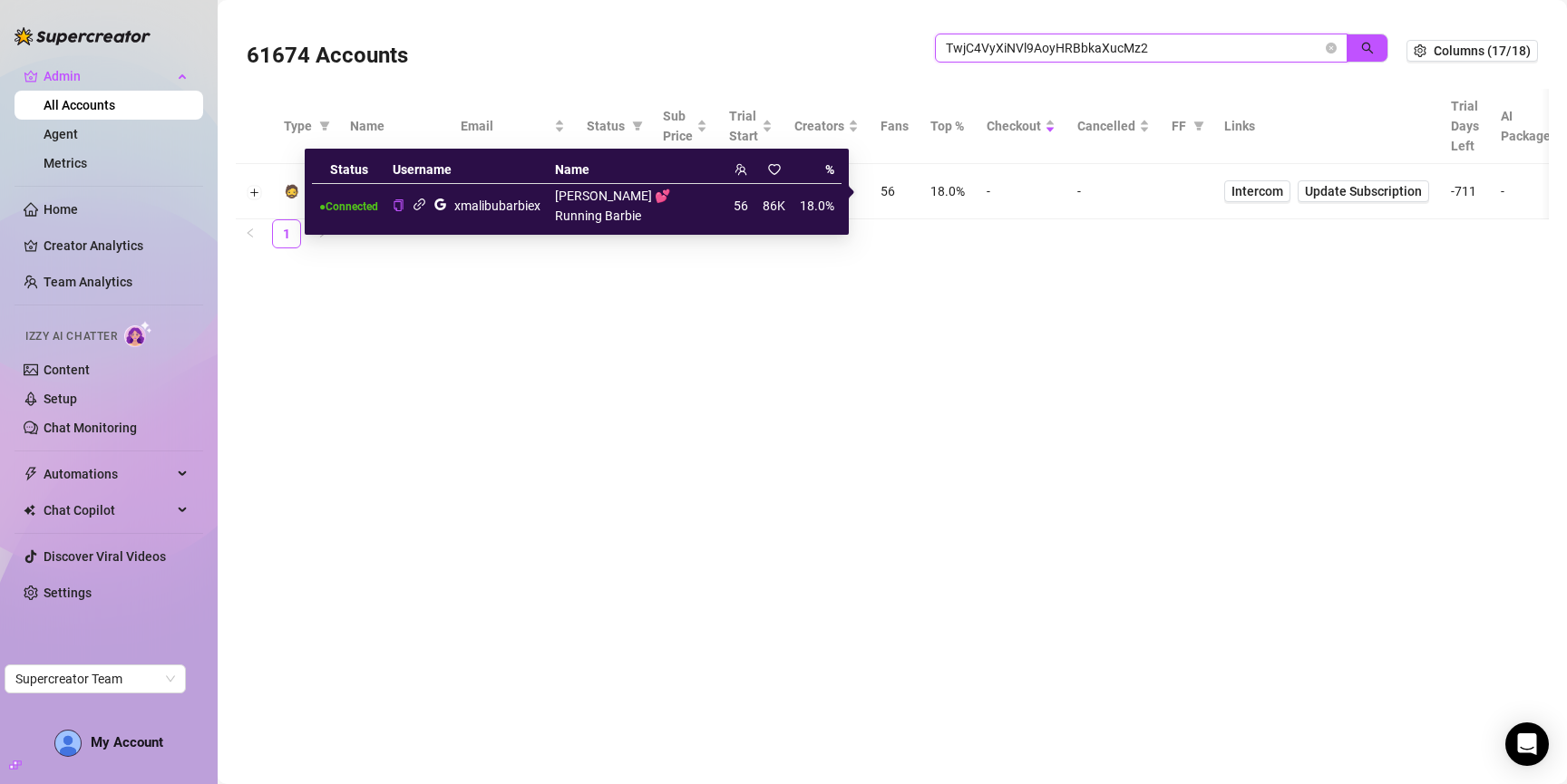
type input "TwjC4VyXiNVl9AoyHRBbkaXucMz2"
click at [422, 203] on icon "link" at bounding box center [420, 204] width 14 height 14
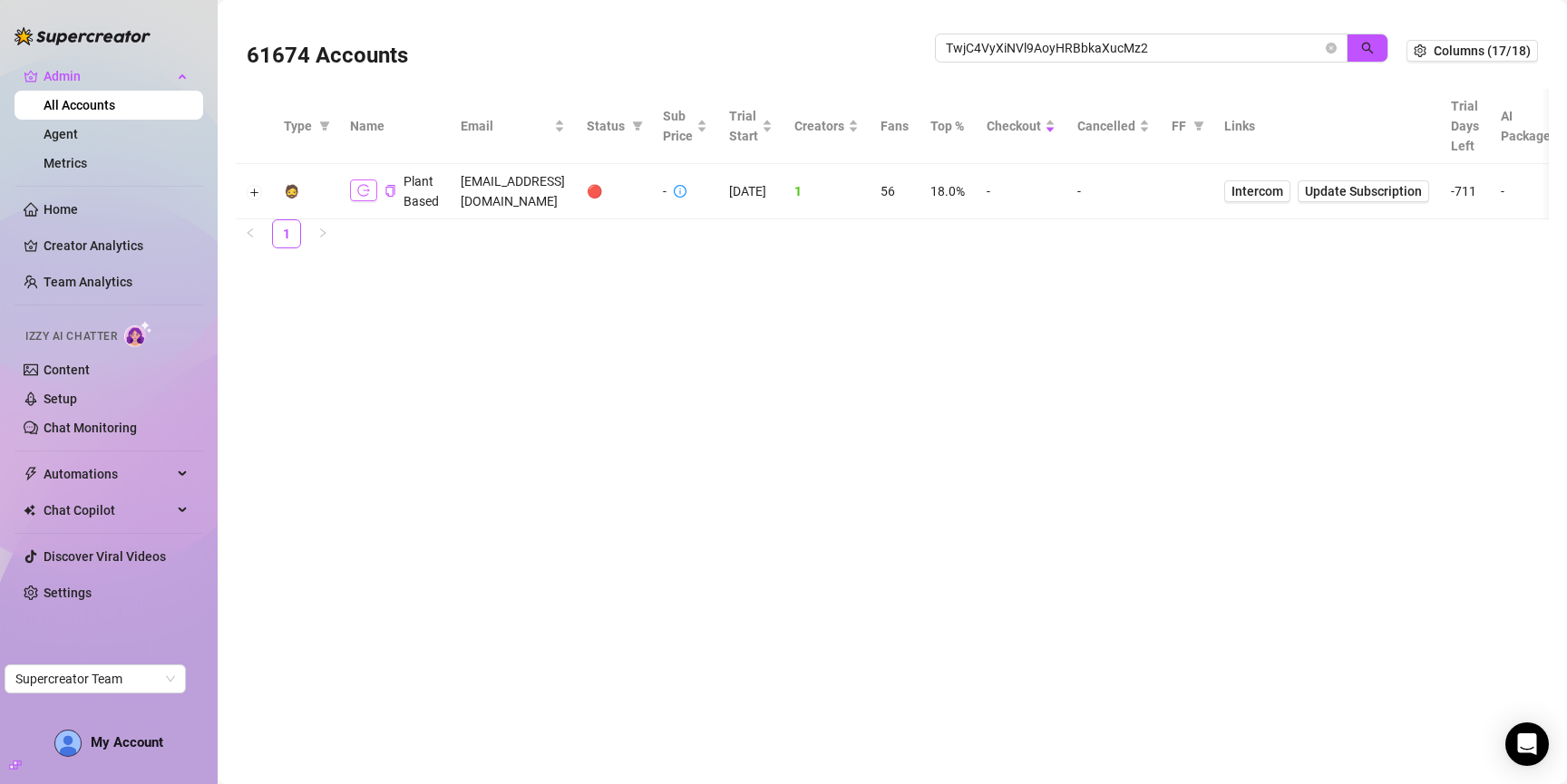
click at [362, 191] on icon "logout" at bounding box center [363, 190] width 13 height 13
click at [256, 187] on button "Expand row" at bounding box center [254, 192] width 15 height 15
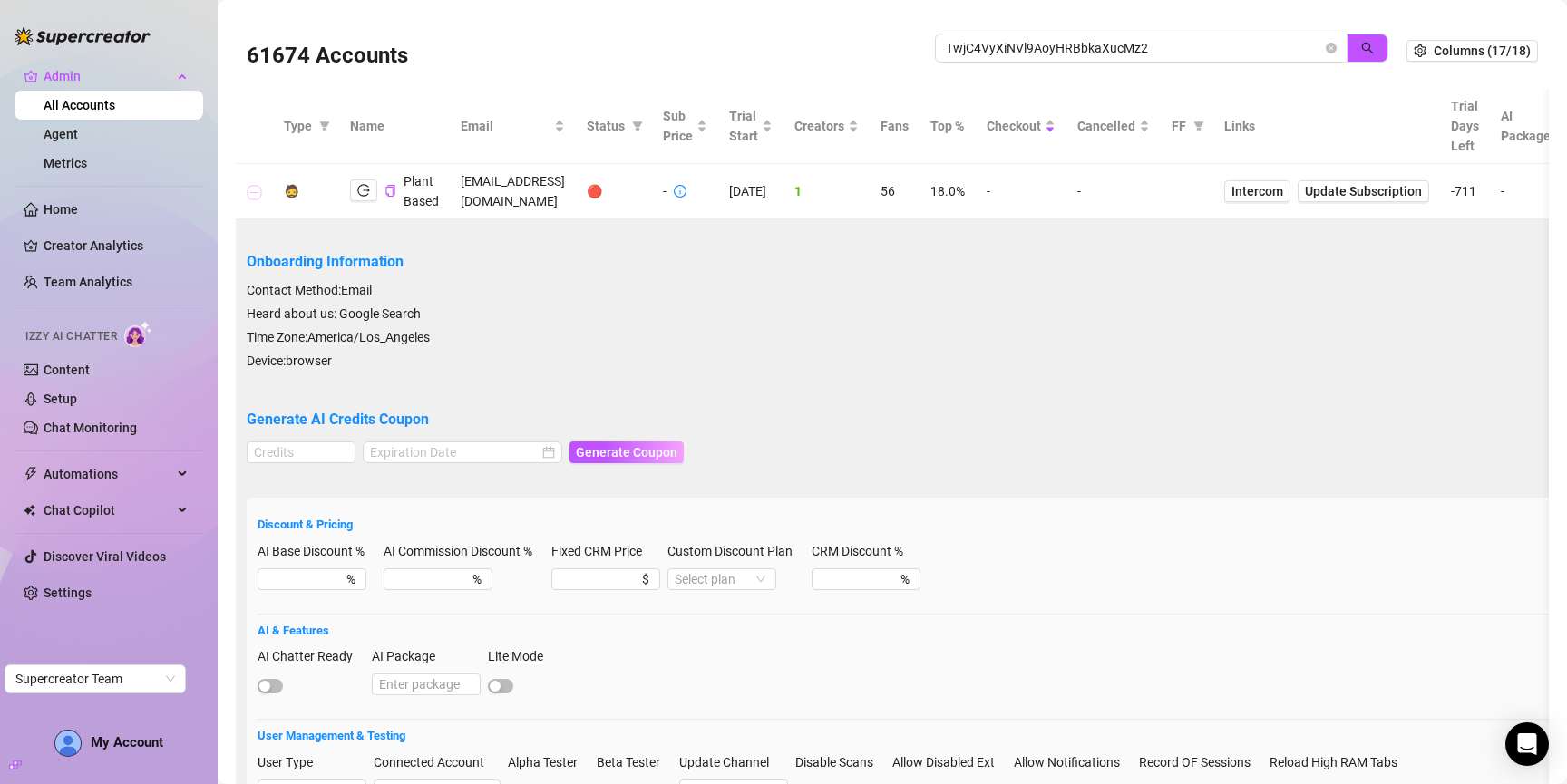
scroll to position [236, 0]
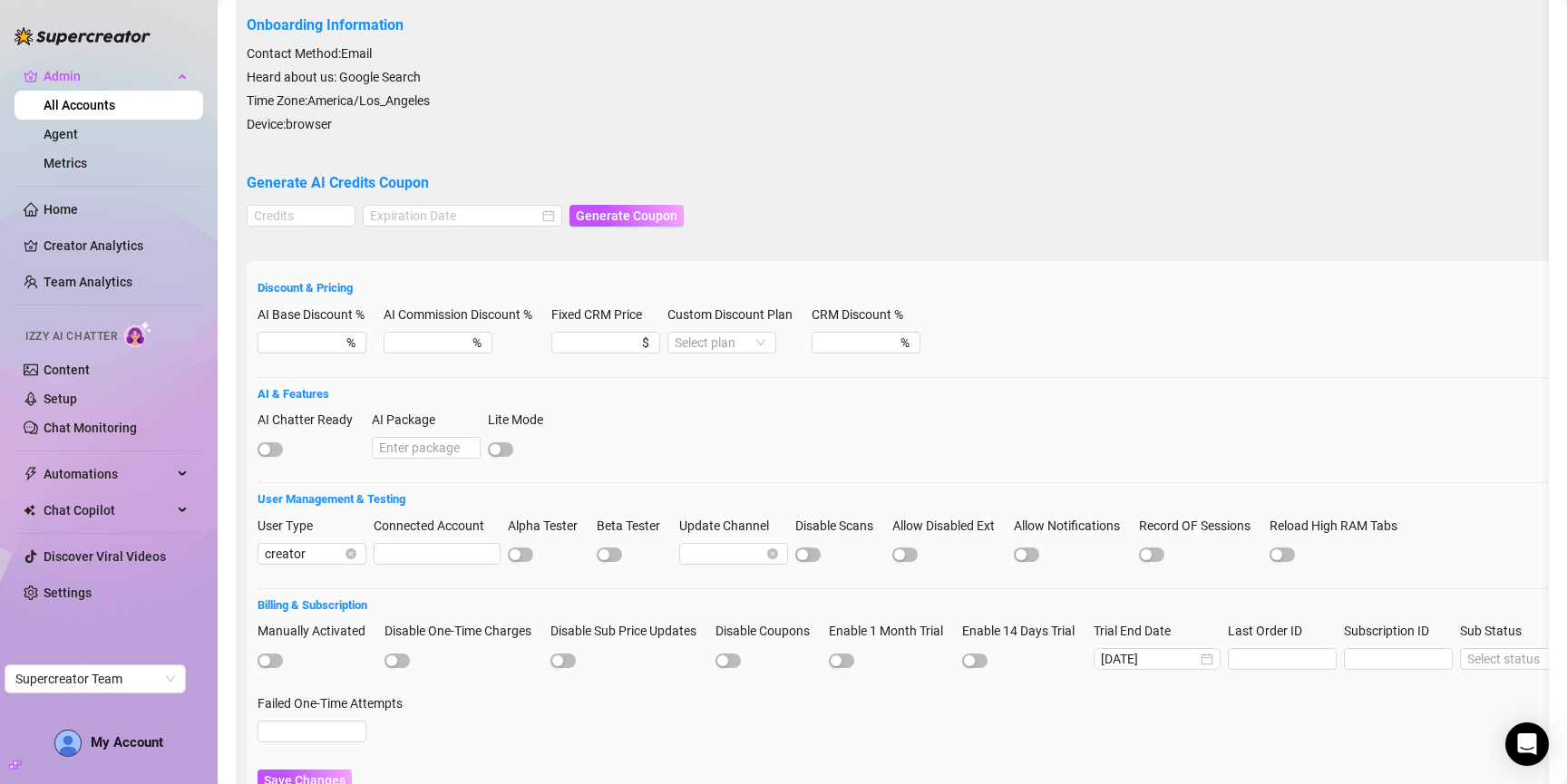
click at [1178, 621] on label "Trial End Date" at bounding box center [1137, 631] width 89 height 20
click at [1178, 649] on input "2023-09-04" at bounding box center [1149, 658] width 96 height 20
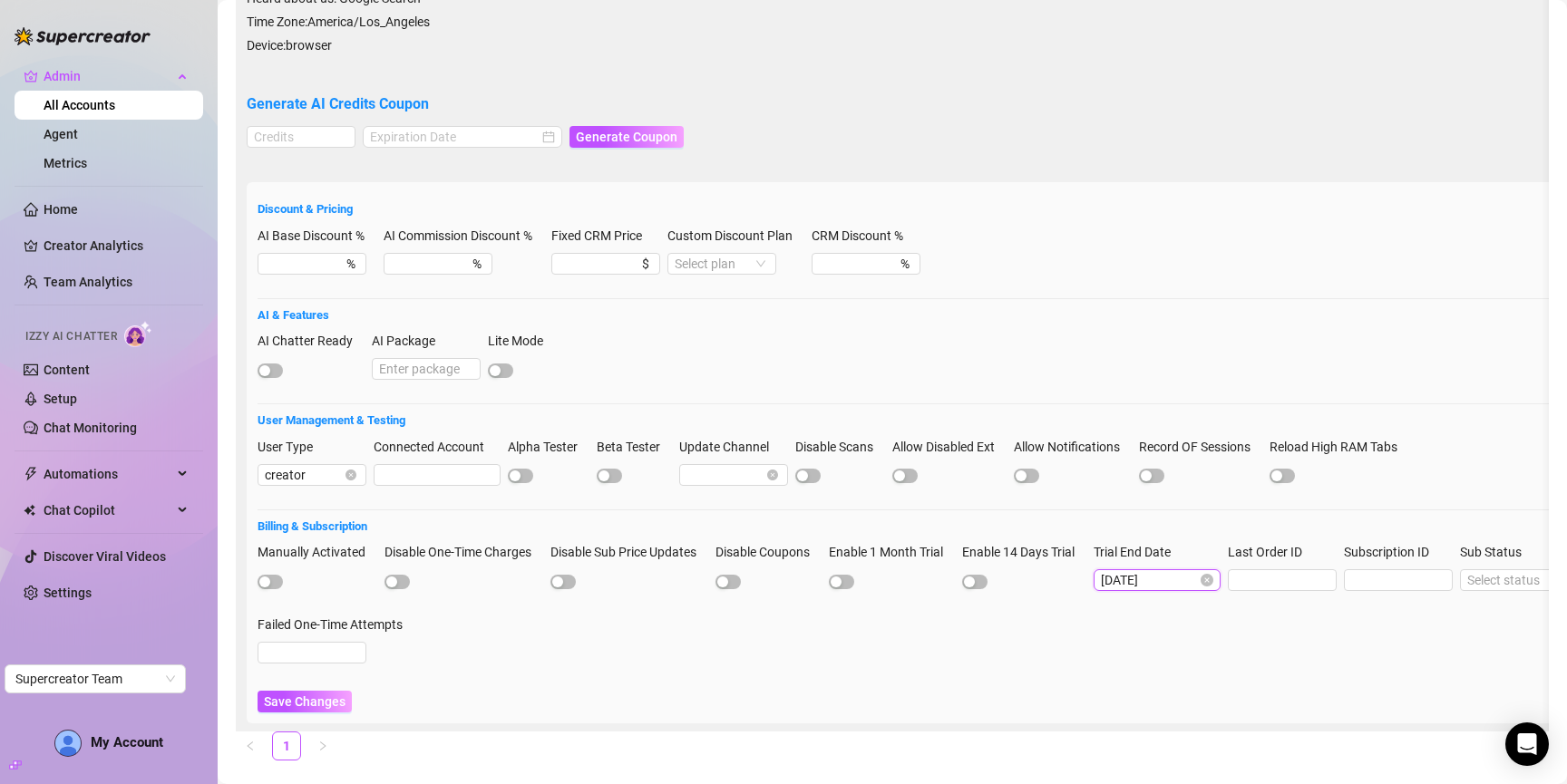
click at [1179, 578] on input "2023-09-04" at bounding box center [1149, 580] width 96 height 20
click at [1360, 263] on button "Next year (Control + right)" at bounding box center [1360, 268] width 20 height 36
click at [1152, 269] on span "Previous month (PageUp)" at bounding box center [1153, 268] width 9 height 9
type input "2025-08-30"
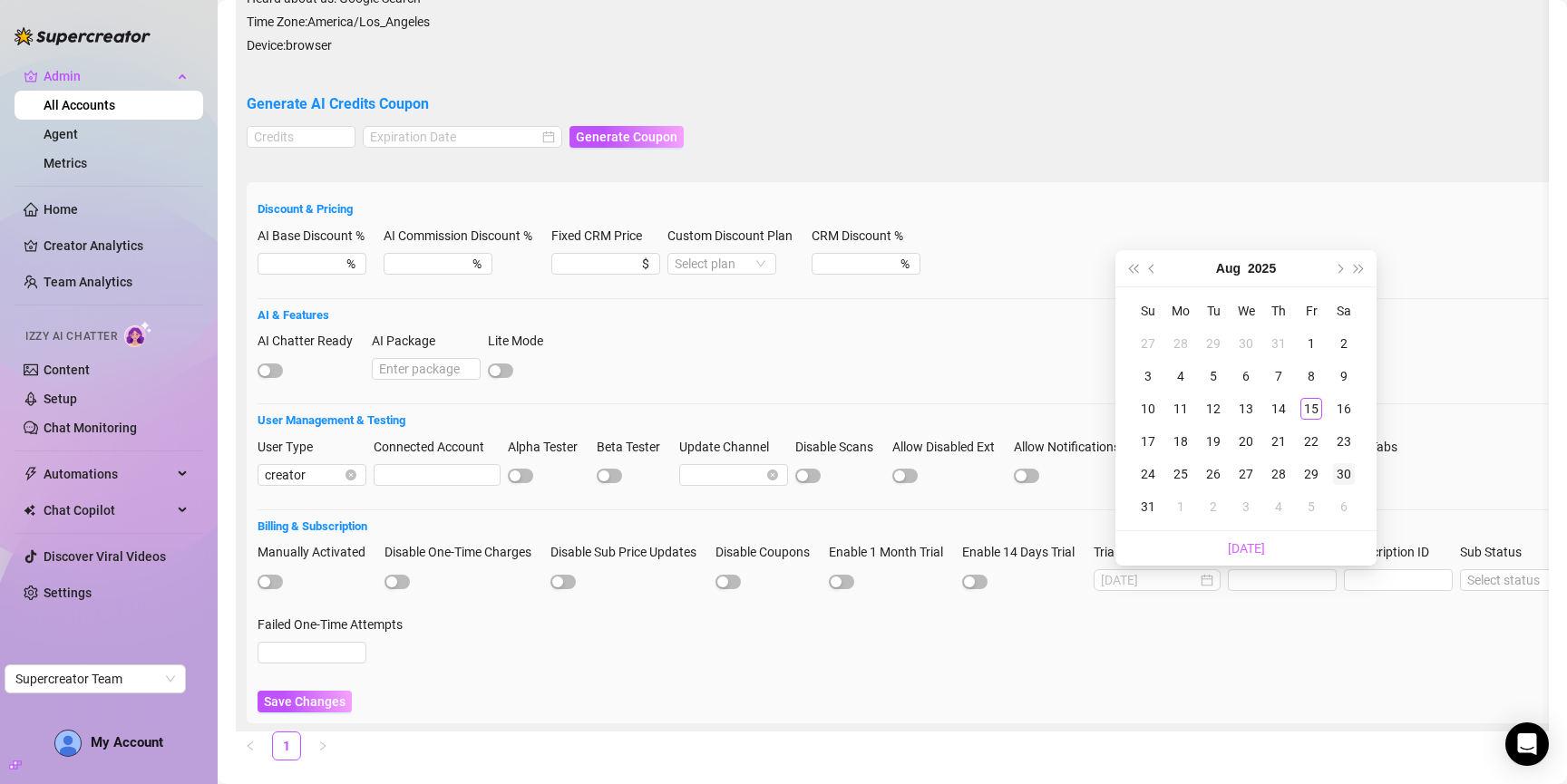
click at [1344, 470] on div "30" at bounding box center [1345, 474] width 22 height 22
click at [297, 697] on span "Save Changes" at bounding box center [305, 701] width 82 height 15
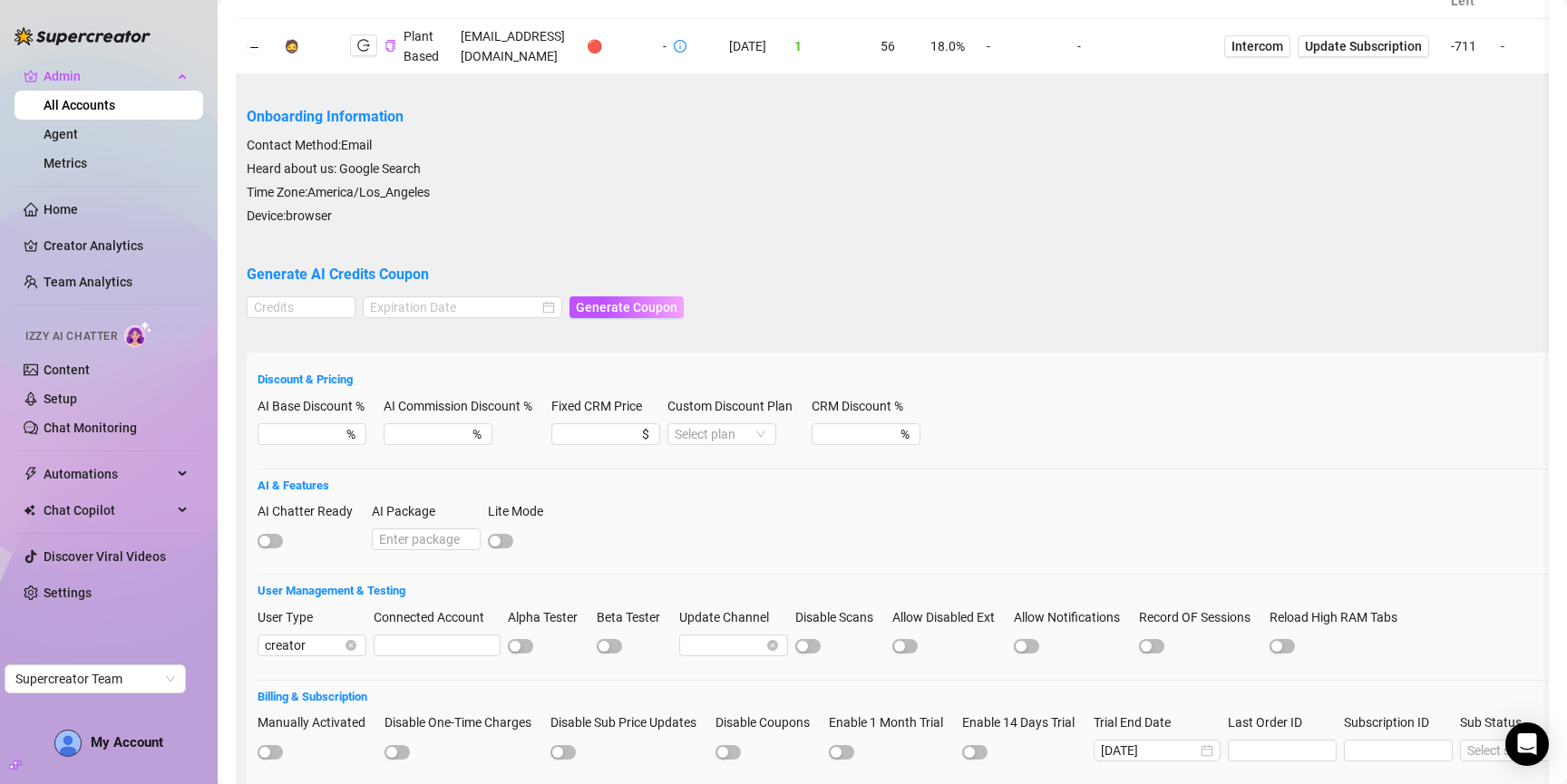
scroll to position [0, 0]
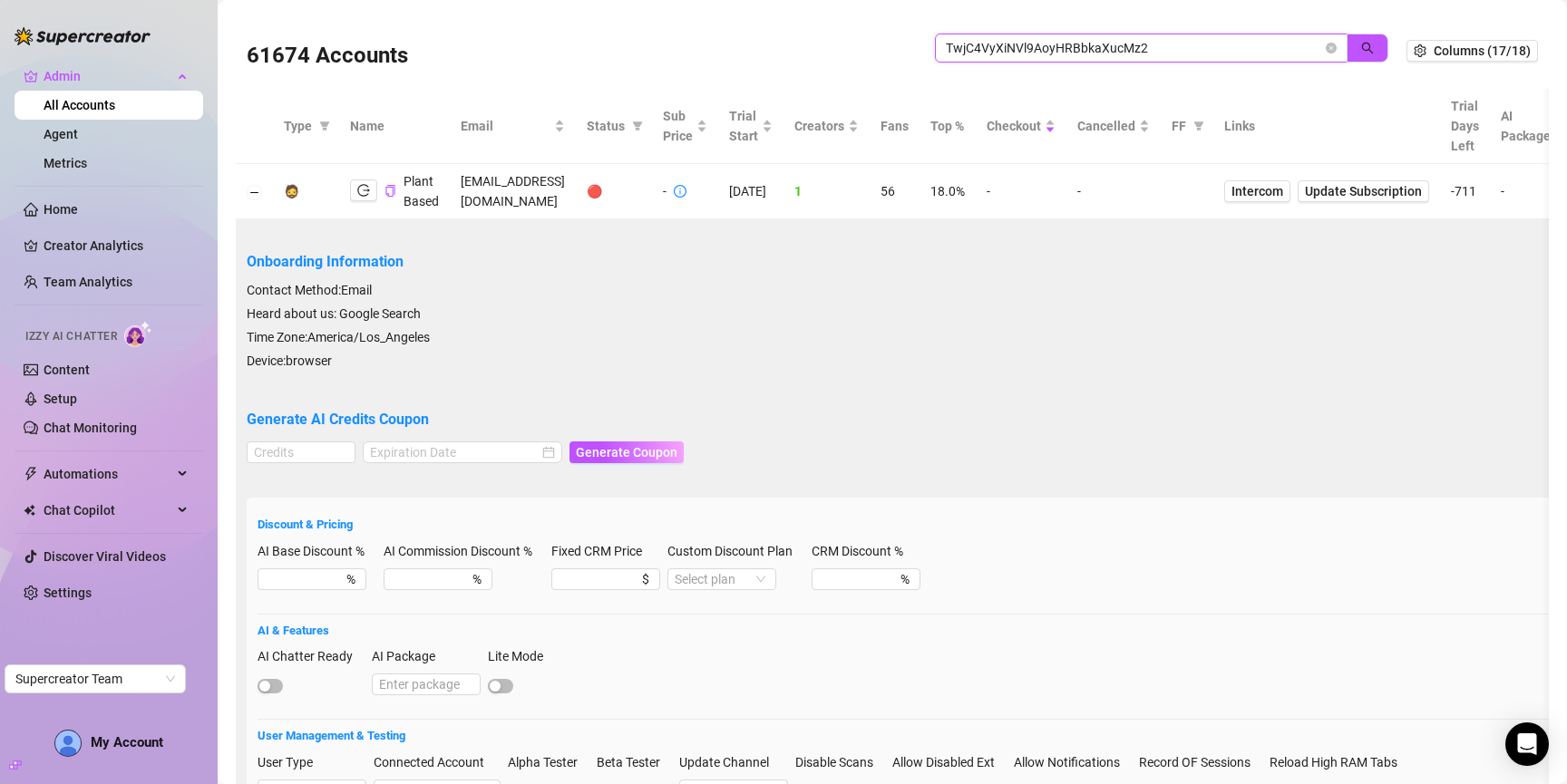
click at [1126, 49] on input "TwjC4VyXiNVl9AoyHRBbkaXucMz2" at bounding box center [1134, 48] width 377 height 20
paste input "2rOk4R143defuz1Mb4GYbrJjofs"
click at [1358, 52] on button "button" at bounding box center [1368, 48] width 42 height 29
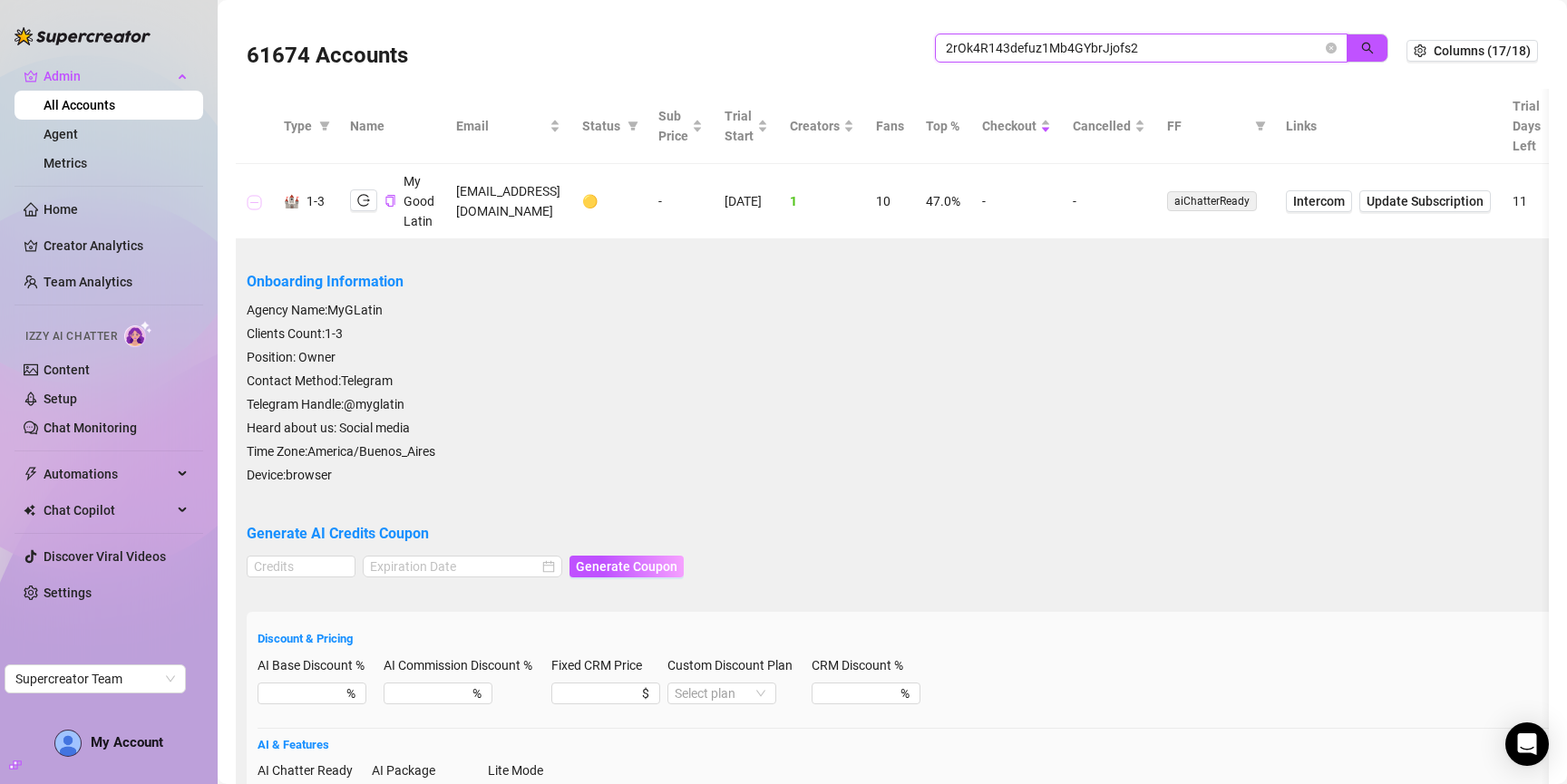
type input "2rOk4R143defuz1Mb4GYbrJjofs2"
click at [258, 196] on button "Collapse row" at bounding box center [254, 202] width 15 height 15
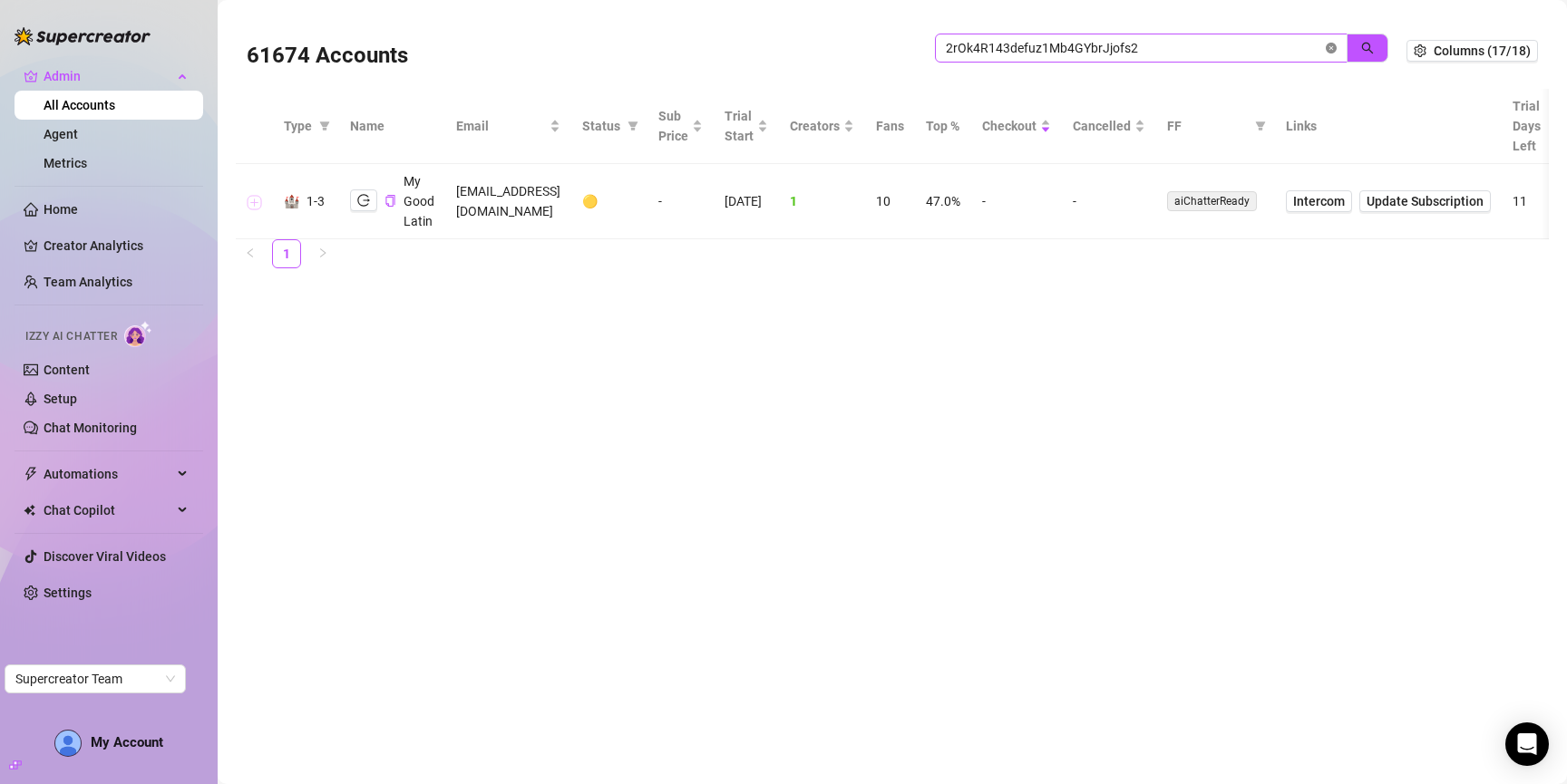
click at [1335, 45] on icon "close-circle" at bounding box center [1331, 48] width 11 height 11
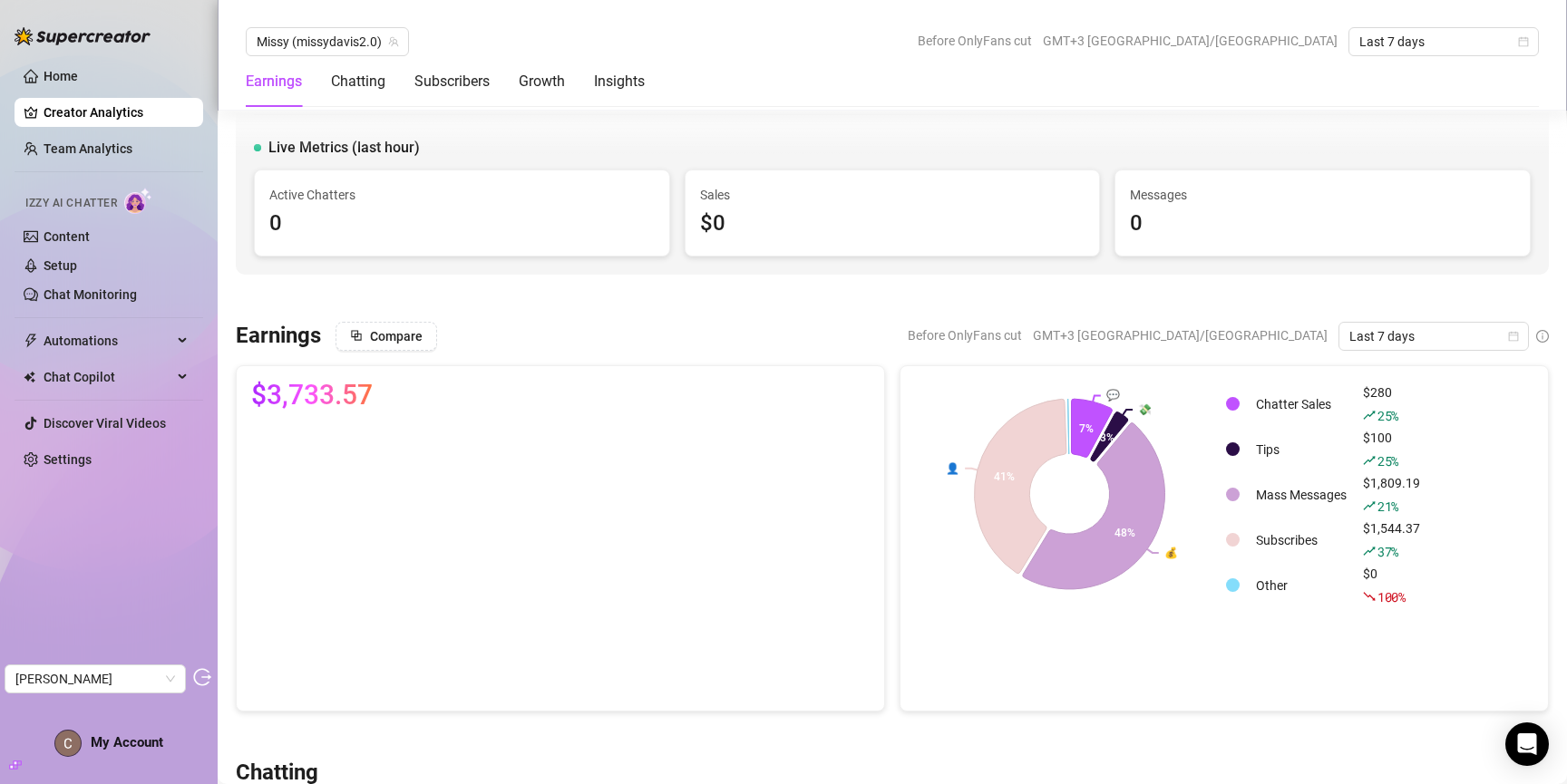
scroll to position [1586, 0]
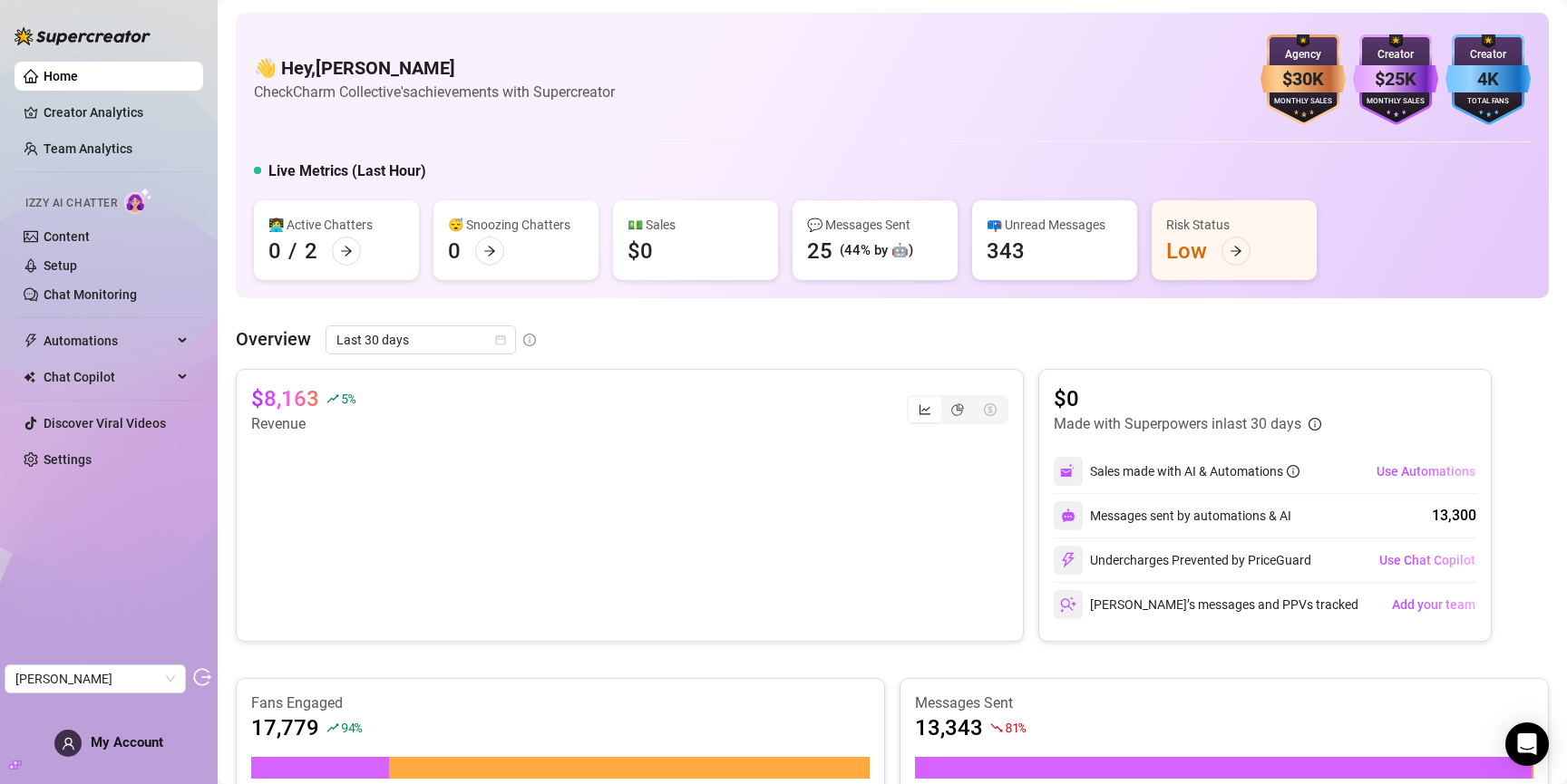
scroll to position [207, 0]
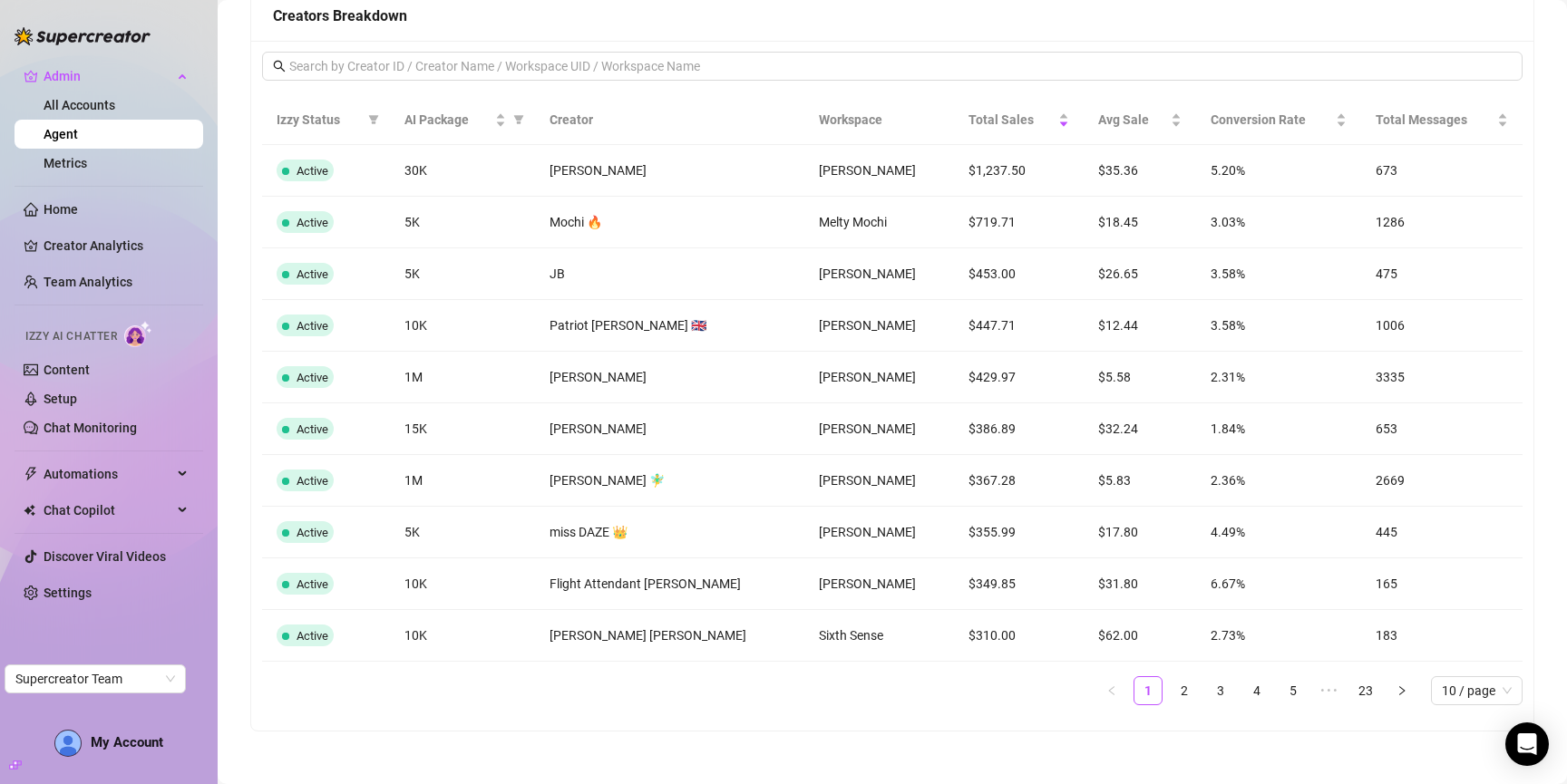
scroll to position [1184, 0]
click at [798, 191] on div "c9Cav0QDM3fSr7gnCKbmJZx7sKT2" at bounding box center [809, 185] width 222 height 35
copy div "c9Cav0QDM3fSr7gnCKbmJZx7sKT2"
click at [87, 164] on link "Metrics" at bounding box center [66, 163] width 44 height 15
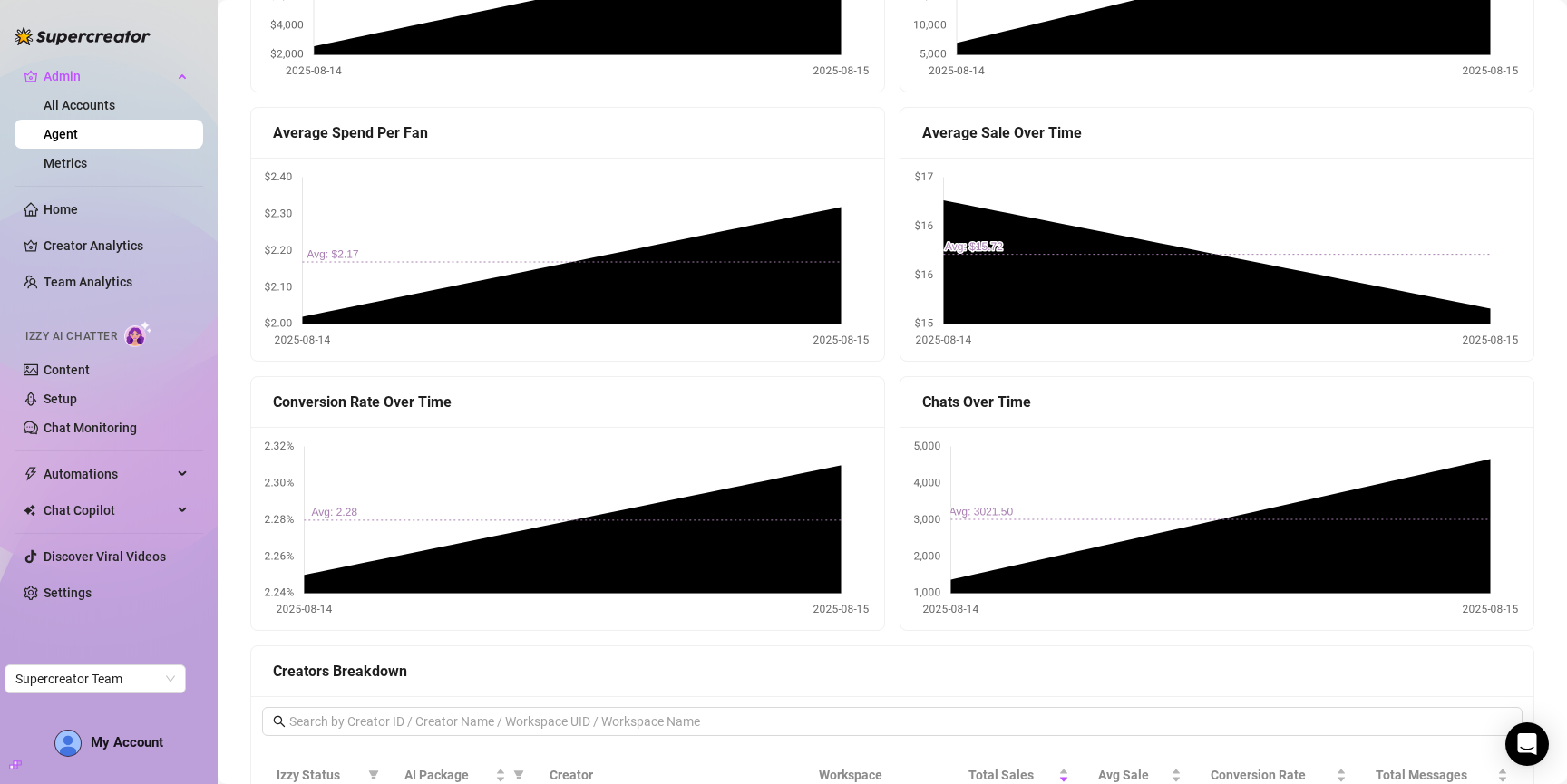
scroll to position [0, 0]
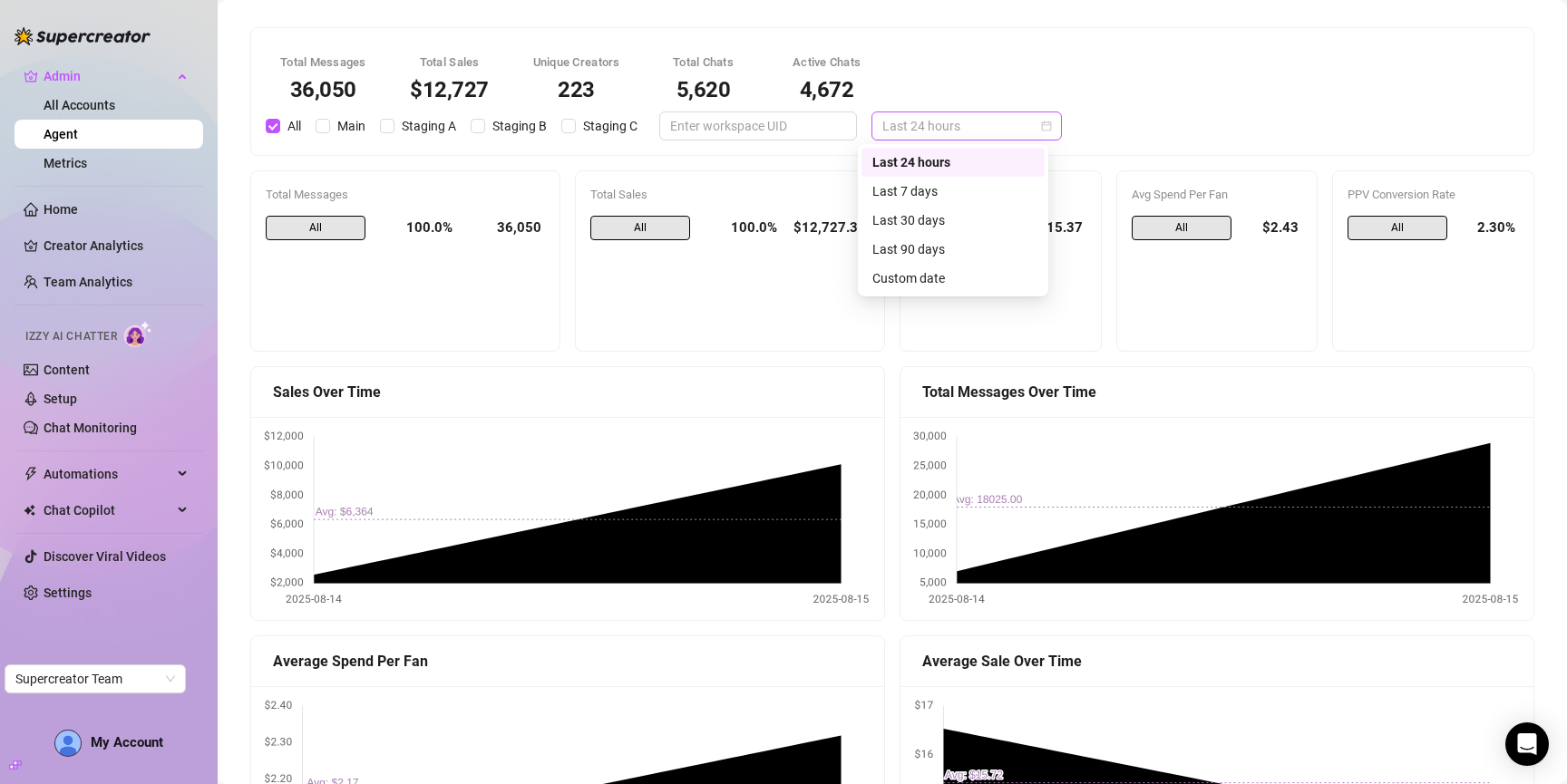
click at [923, 122] on span "Last 24 hours" at bounding box center [966, 126] width 168 height 27
click at [955, 186] on div "Last 7 days" at bounding box center [953, 191] width 161 height 20
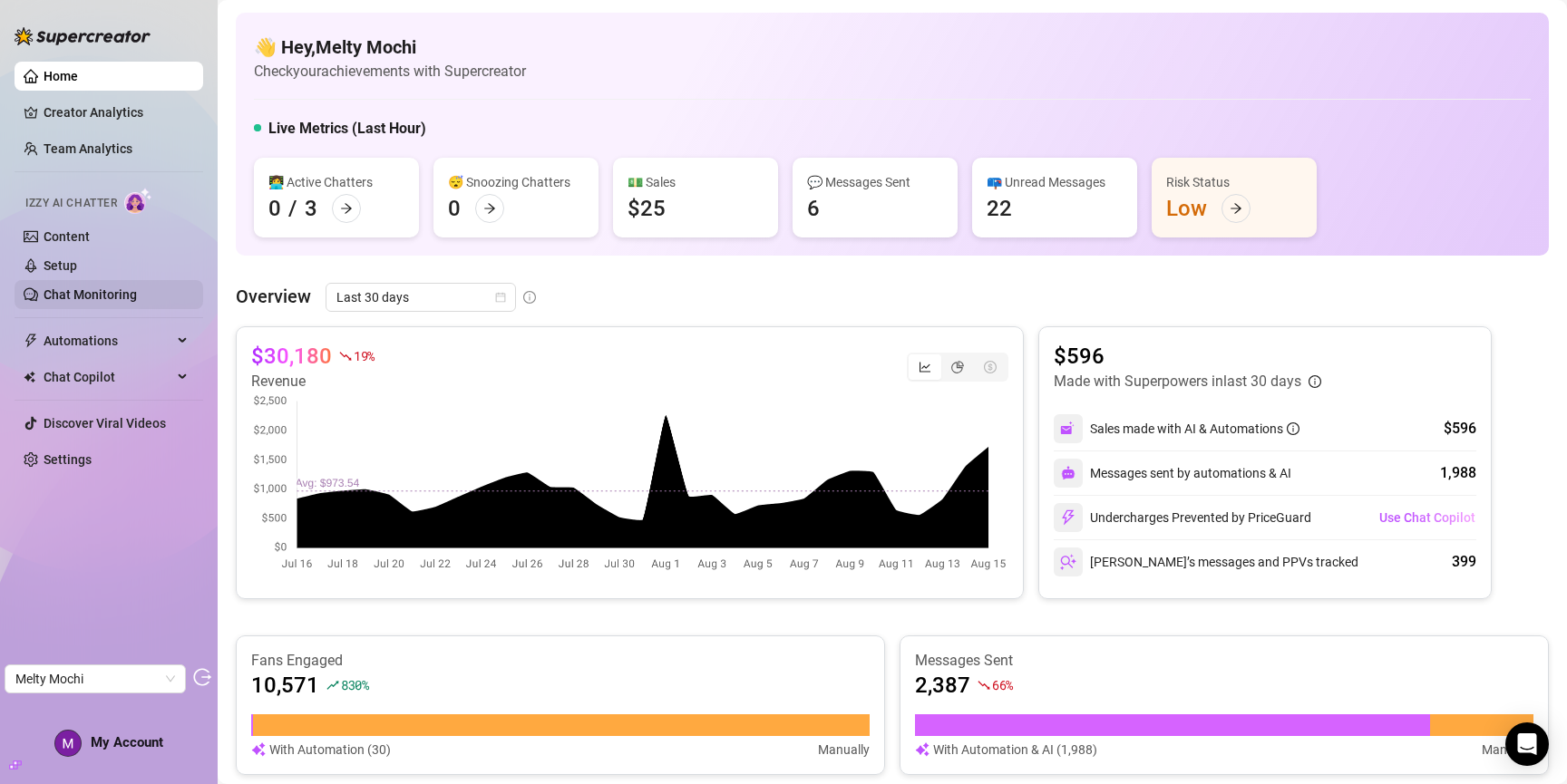
click at [95, 301] on link "Chat Monitoring" at bounding box center [91, 294] width 94 height 15
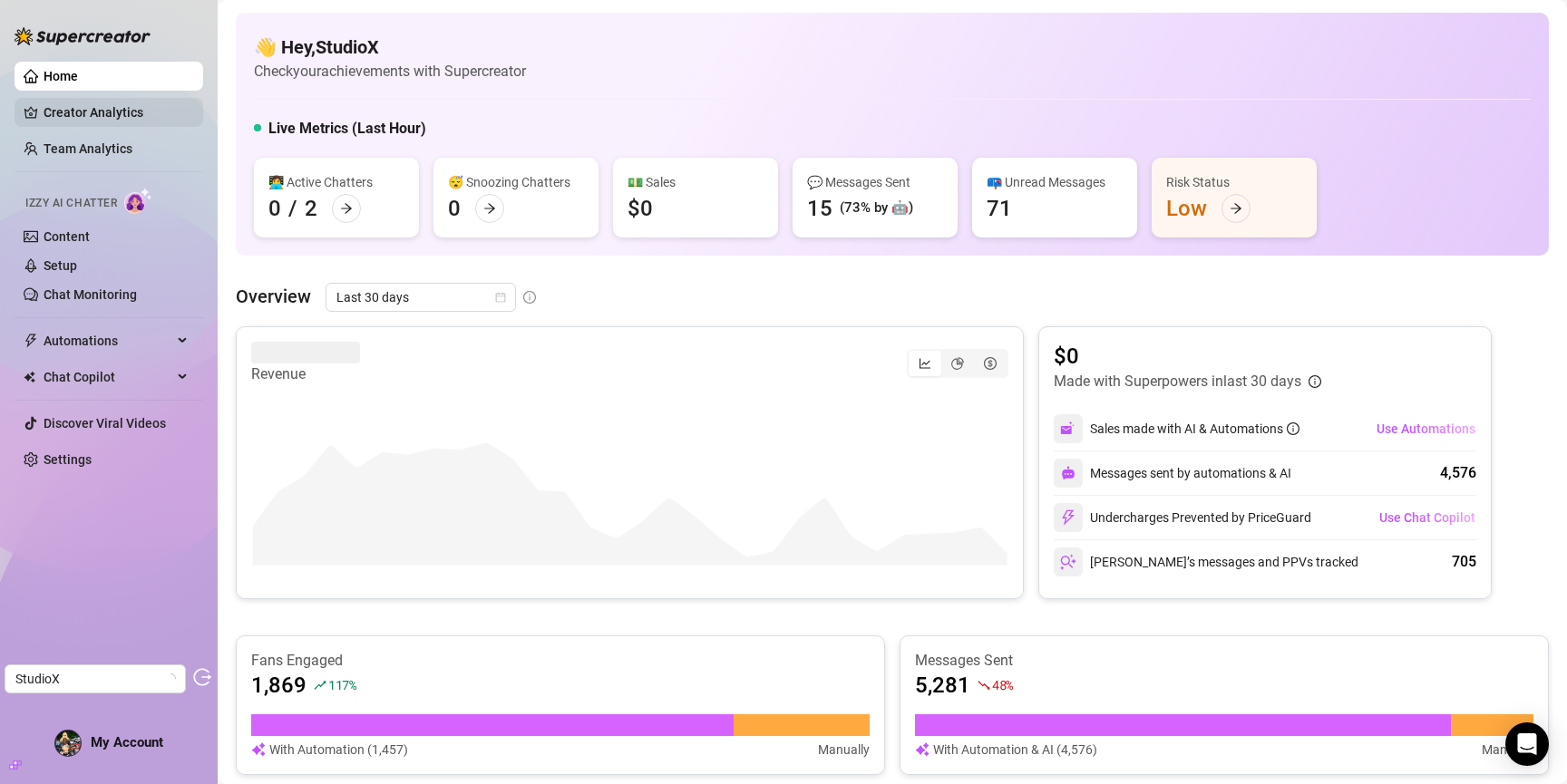
click at [118, 114] on link "Creator Analytics" at bounding box center [117, 112] width 146 height 29
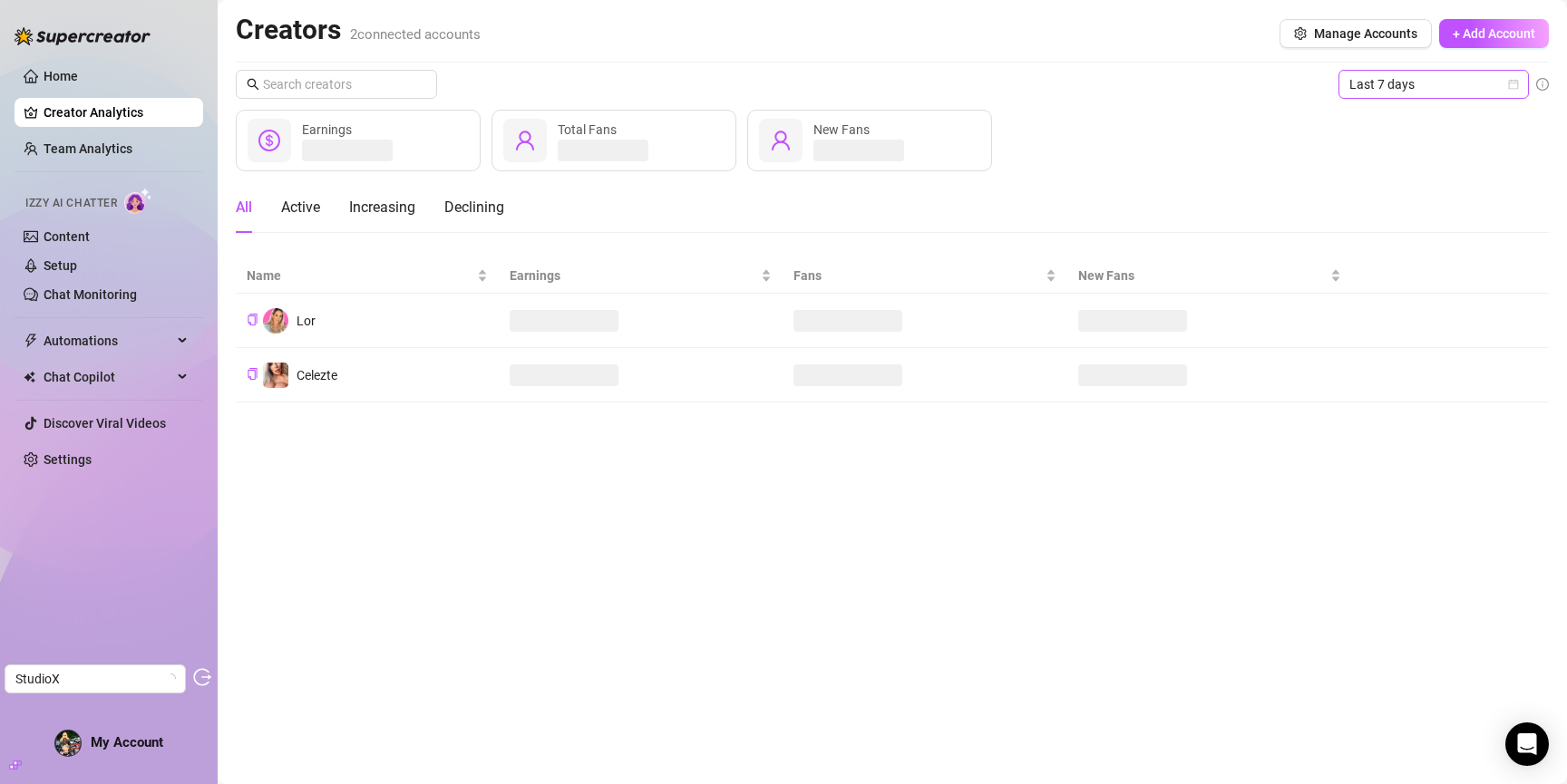
click at [1395, 86] on span "Last 7 days" at bounding box center [1433, 84] width 168 height 27
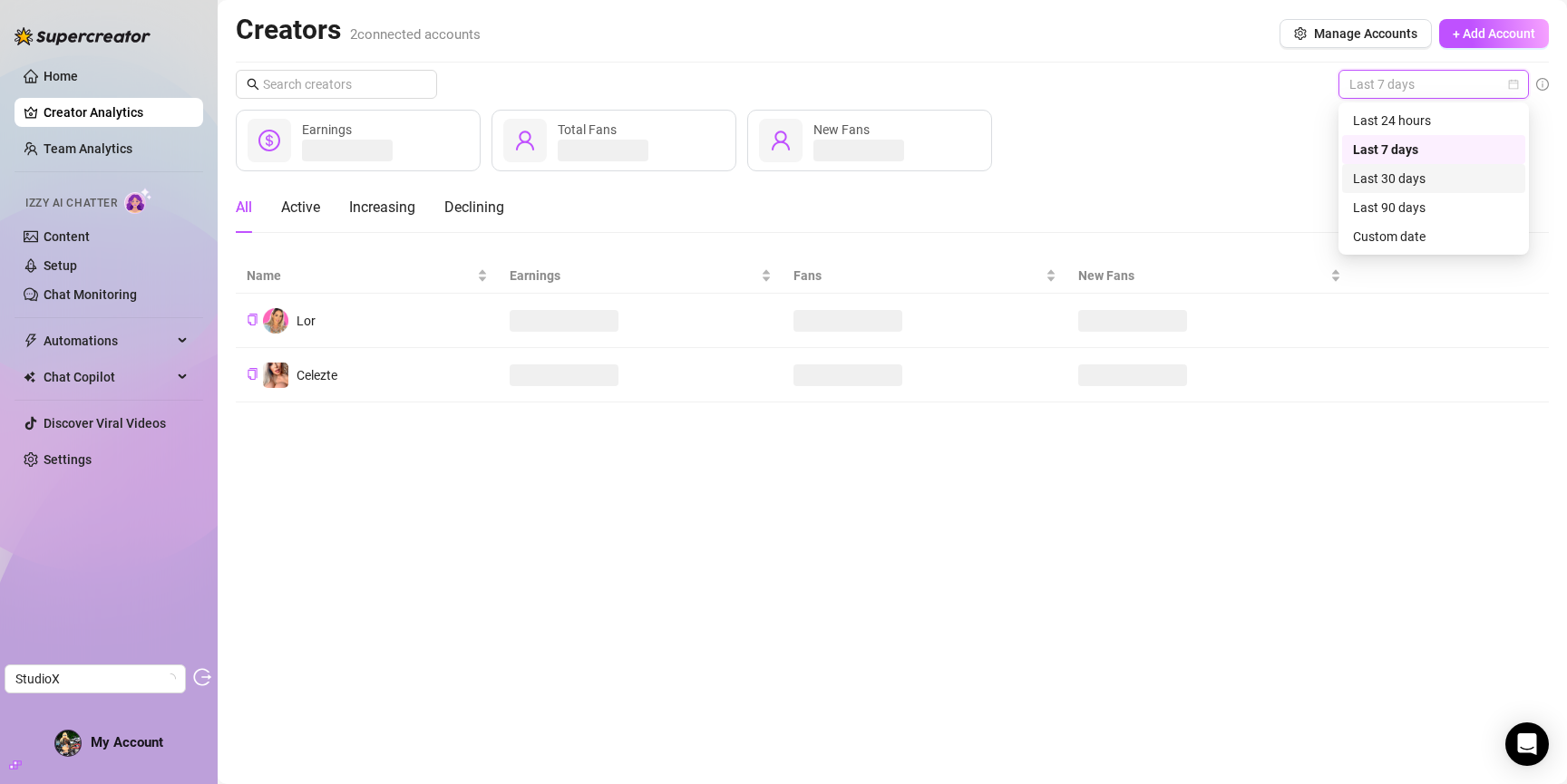
click at [1414, 186] on div "Last 30 days" at bounding box center [1434, 178] width 161 height 20
